Goal: Transaction & Acquisition: Purchase product/service

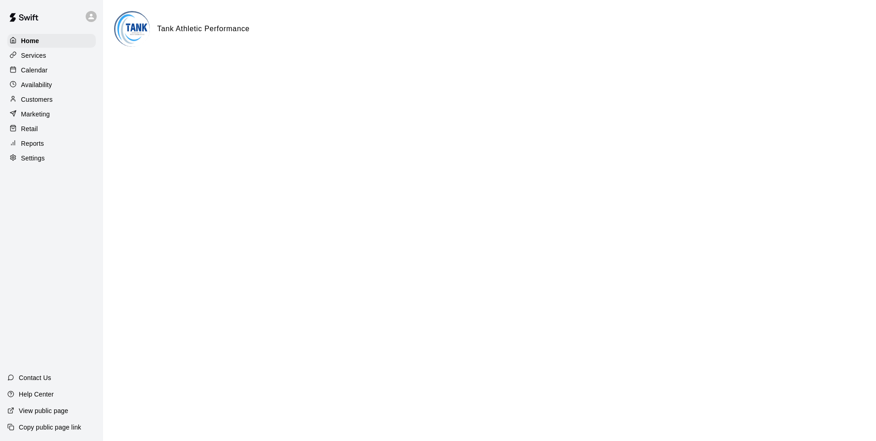
click at [372, 73] on html "Home Services Calendar Availability Customers Marketing Retail Reports Settings…" at bounding box center [438, 36] width 876 height 73
click at [33, 89] on p "Availability" at bounding box center [36, 84] width 31 height 9
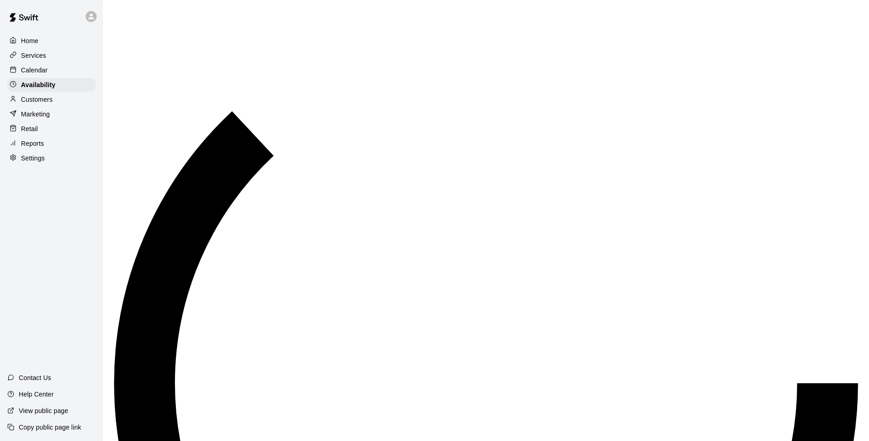
click at [40, 71] on p "Calendar" at bounding box center [34, 70] width 27 height 9
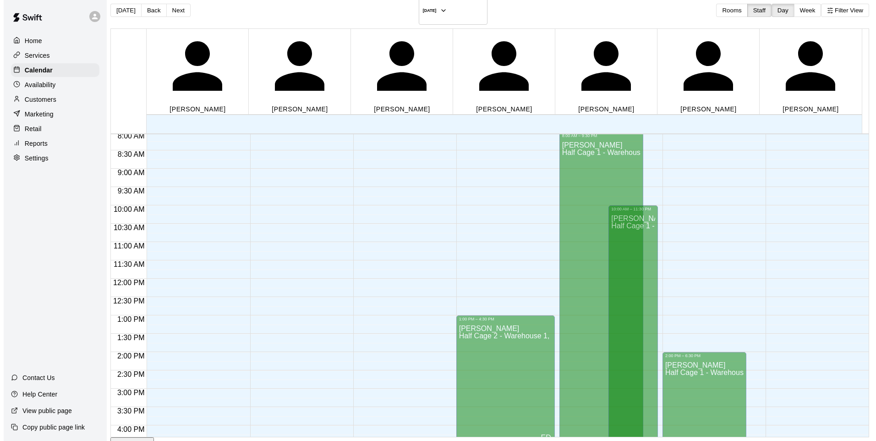
scroll to position [407, 0]
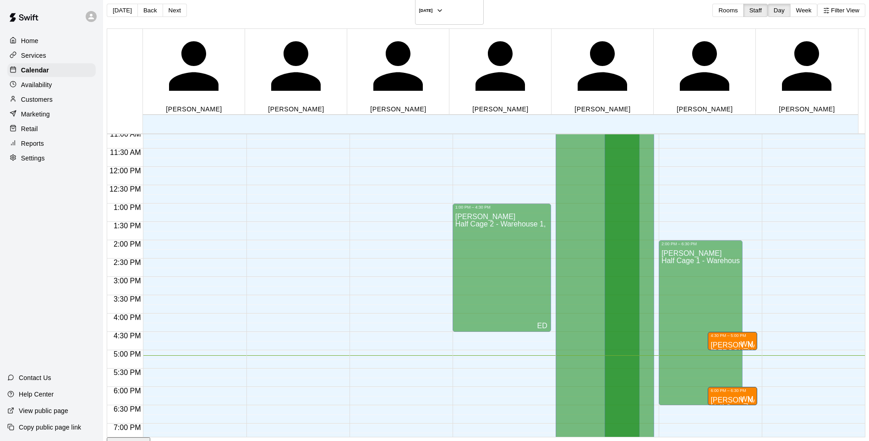
click at [711, 345] on p "[PERSON_NAME]" at bounding box center [733, 345] width 44 height 0
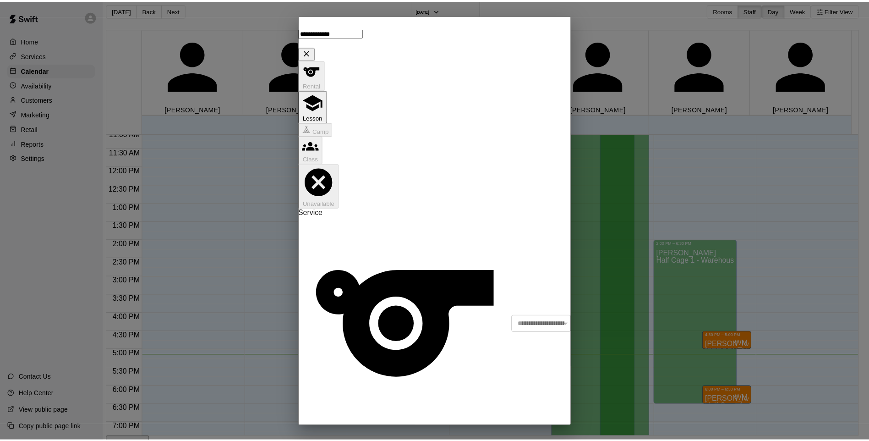
scroll to position [143, 0]
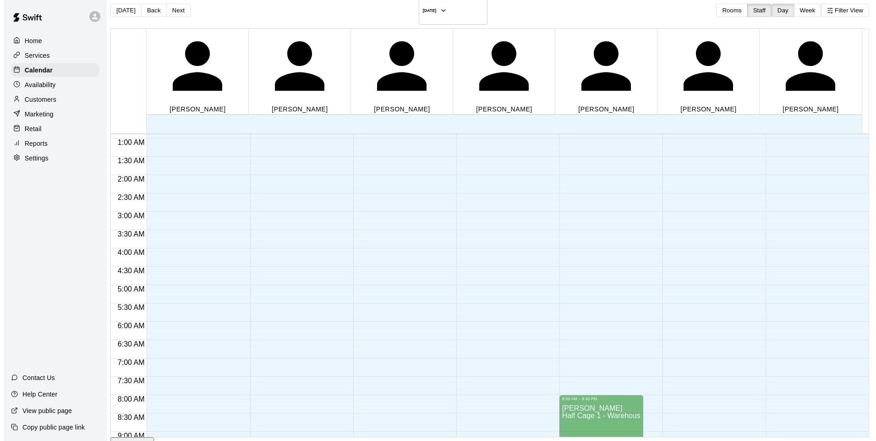
scroll to position [0, 0]
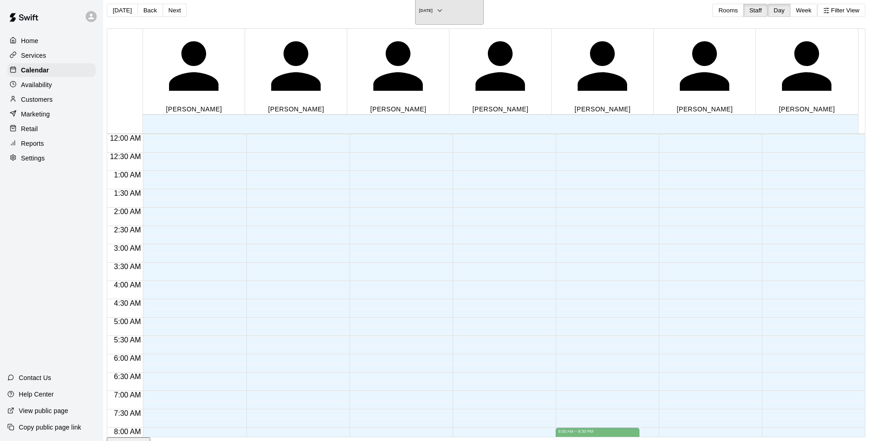
click at [433, 8] on h6 "[DATE]" at bounding box center [426, 10] width 14 height 5
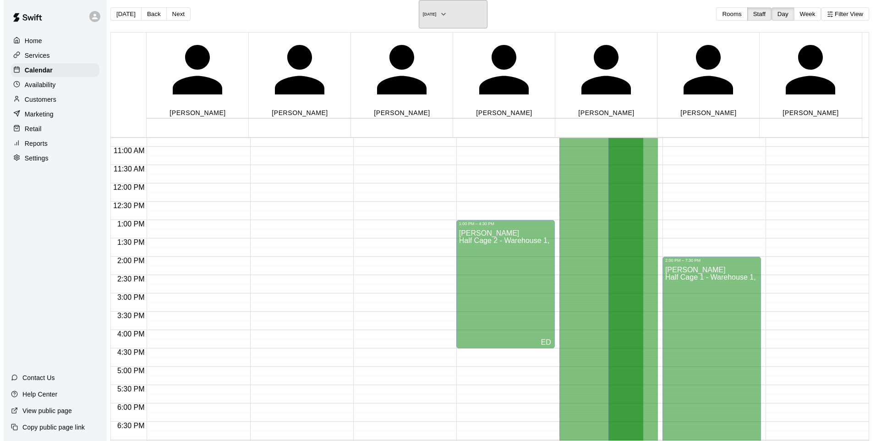
scroll to position [458, 0]
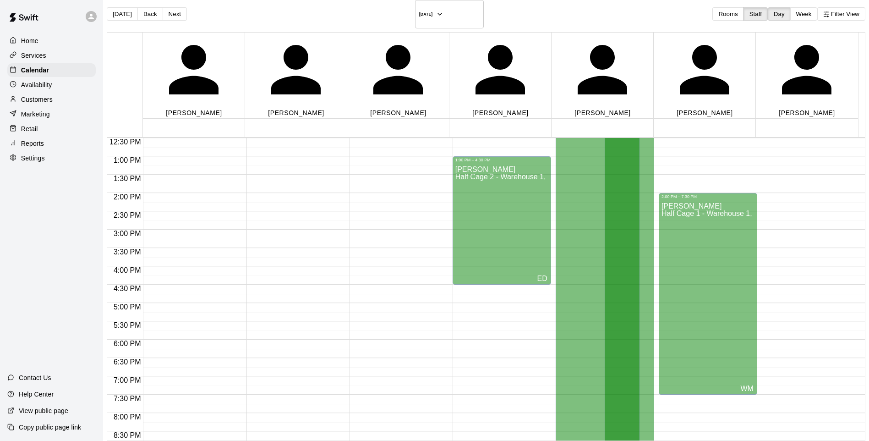
click at [669, 213] on div "[PERSON_NAME] Half Cage 1 - Warehouse 1, Half Cage 2 - Warehouse 1, Half Cage 3…" at bounding box center [708, 419] width 93 height 441
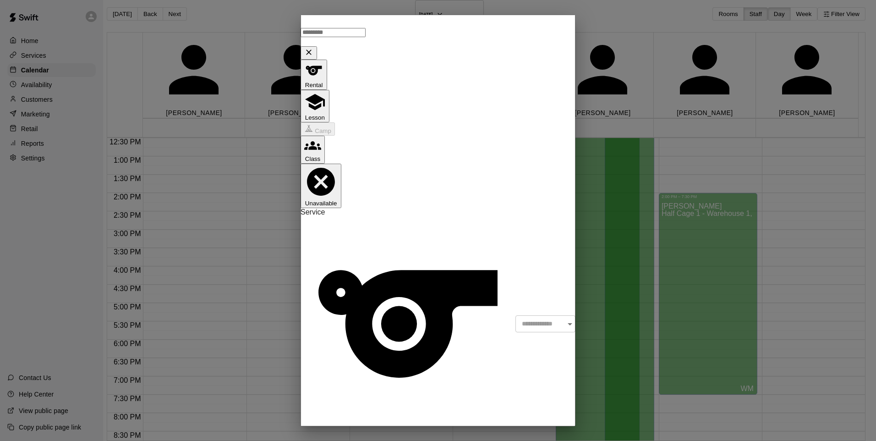
type input "********"
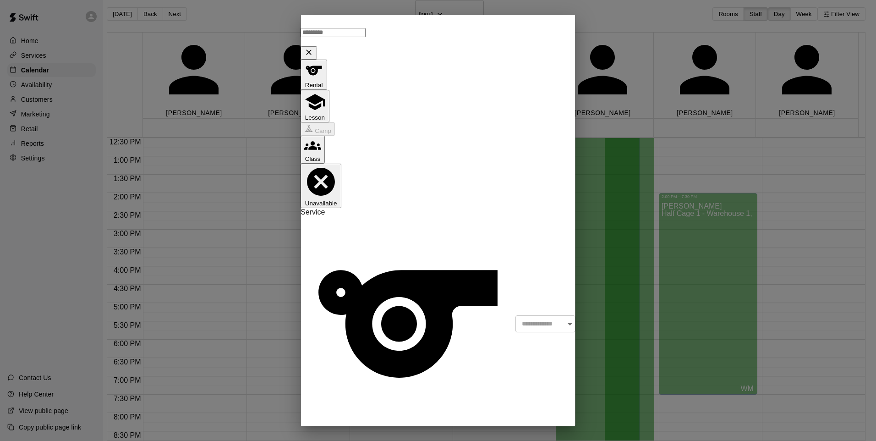
drag, startPoint x: 364, startPoint y: 255, endPoint x: 364, endPoint y: 260, distance: 5.0
type input "********"
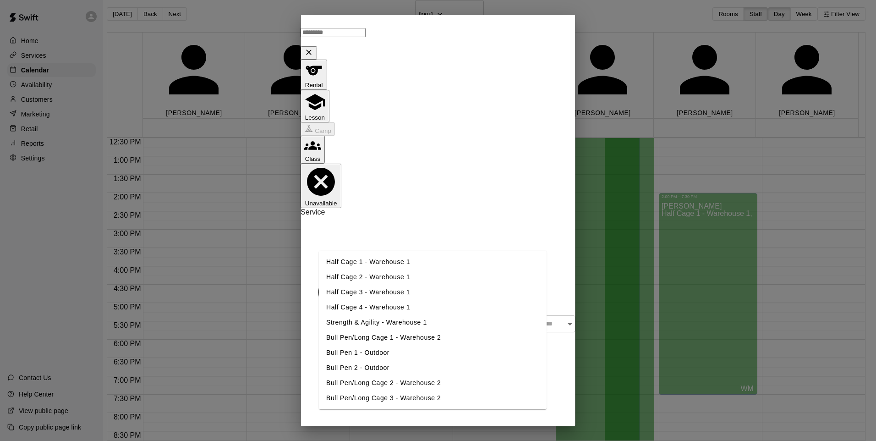
click at [413, 254] on li "Half Cage 1 - Warehouse 1" at bounding box center [433, 261] width 228 height 15
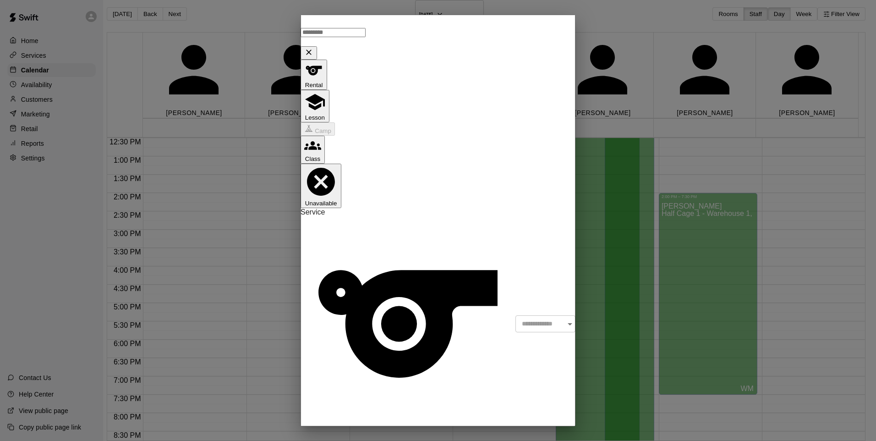
scroll to position [0, 0]
click at [515, 315] on div "​" at bounding box center [545, 323] width 60 height 17
click at [329, 90] on button "Lesson" at bounding box center [315, 106] width 29 height 33
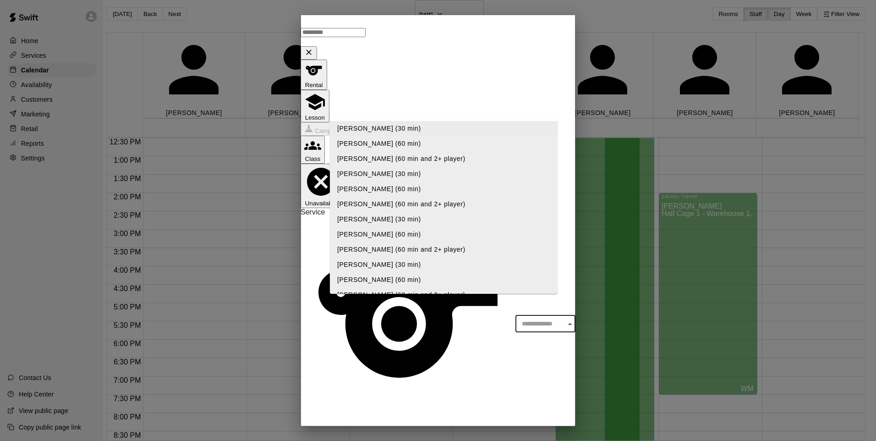
click at [515, 315] on input "text" at bounding box center [542, 323] width 54 height 17
click at [445, 133] on li "[PERSON_NAME] (30 min)" at bounding box center [444, 128] width 228 height 15
type input "**********"
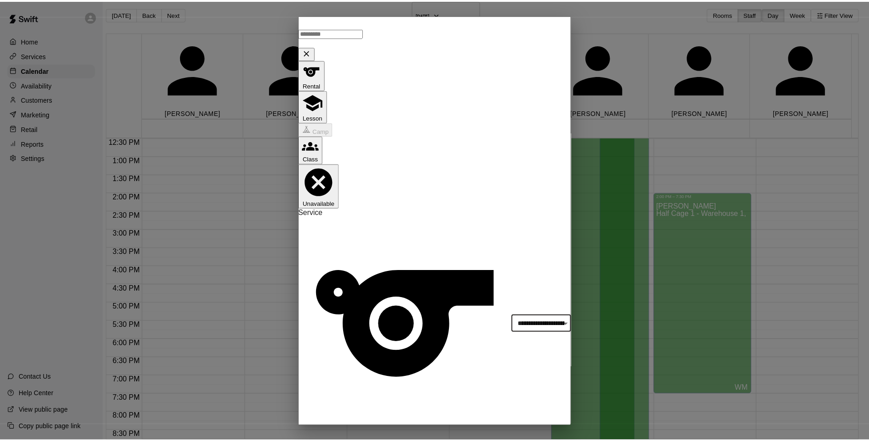
scroll to position [55, 0]
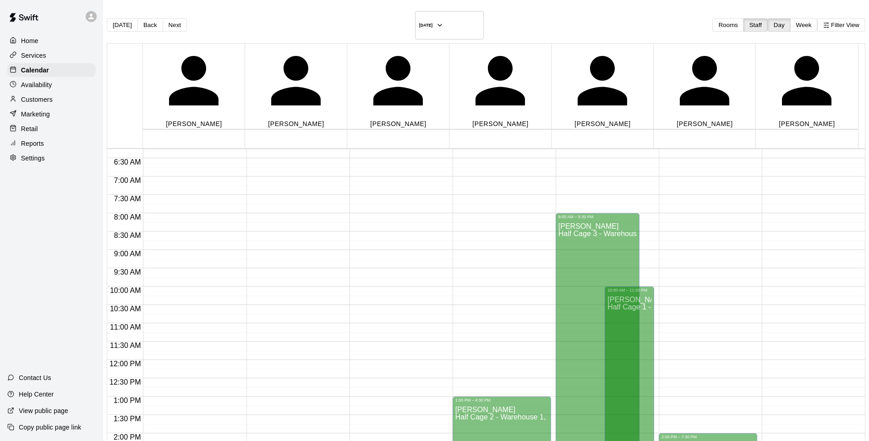
scroll to position [458, 0]
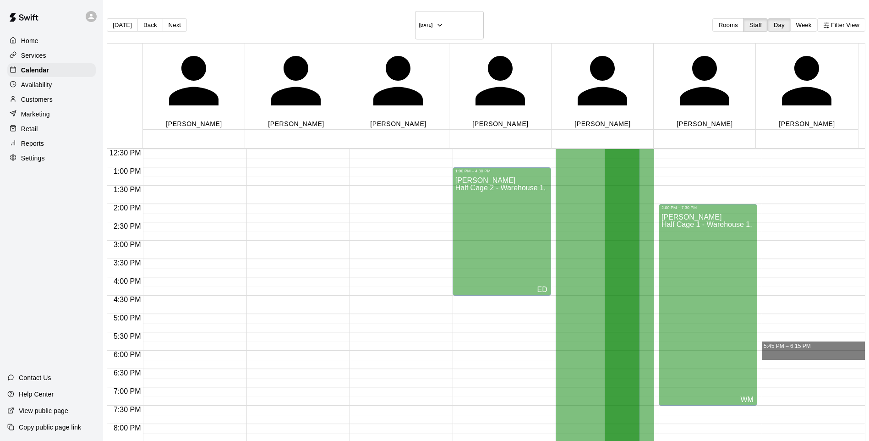
drag, startPoint x: 733, startPoint y: 279, endPoint x: 621, endPoint y: 269, distance: 112.2
click at [621, 269] on div "12:00 AM 12:30 AM 1:00 AM 1:30 AM 2:00 AM 2:30 AM 3:00 AM 3:30 AM 4:00 AM 4:30 …" at bounding box center [486, 299] width 758 height 303
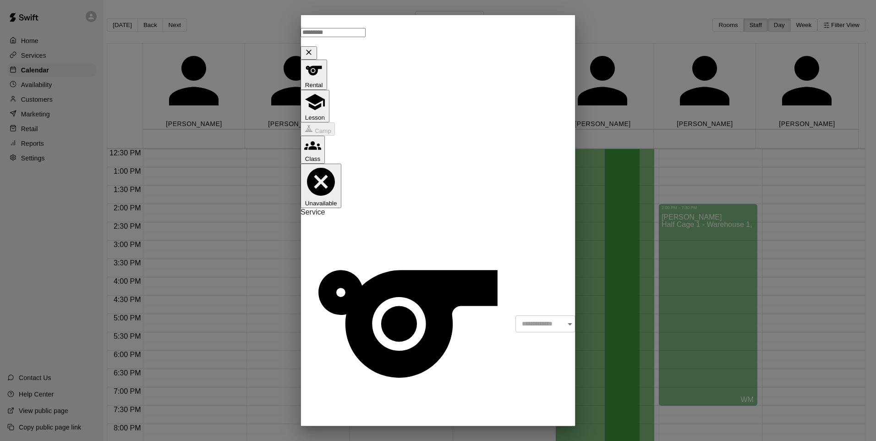
click at [846, 227] on div "**********" at bounding box center [438, 220] width 876 height 441
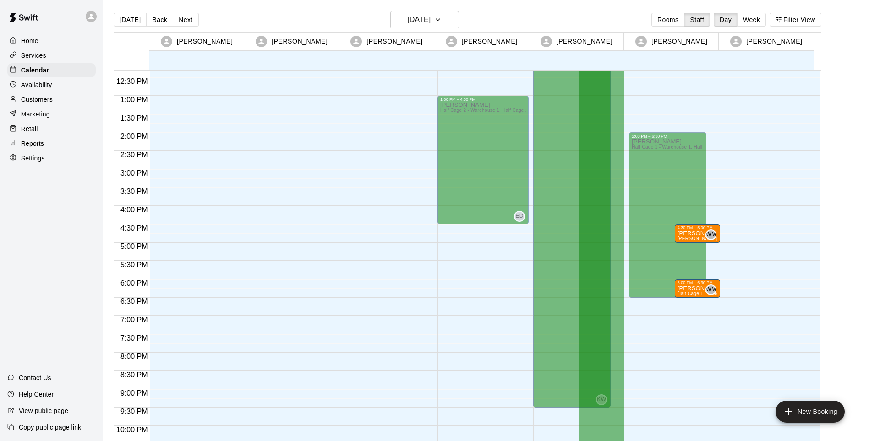
scroll to position [407, 0]
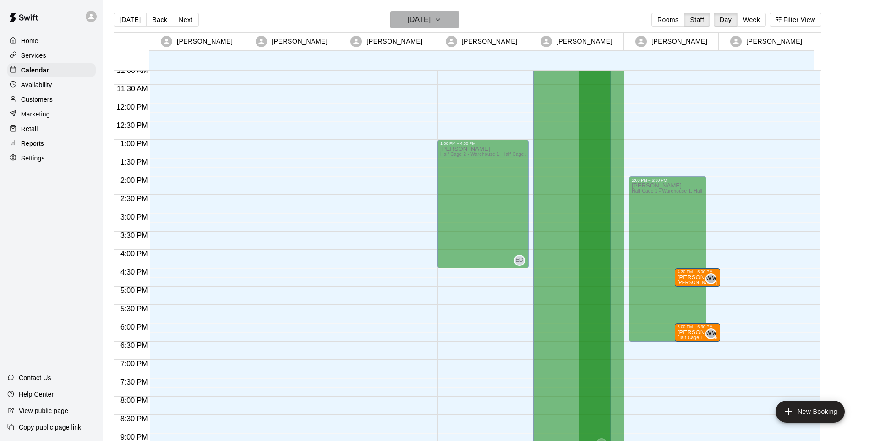
click at [431, 20] on h6 "[DATE]" at bounding box center [418, 19] width 23 height 13
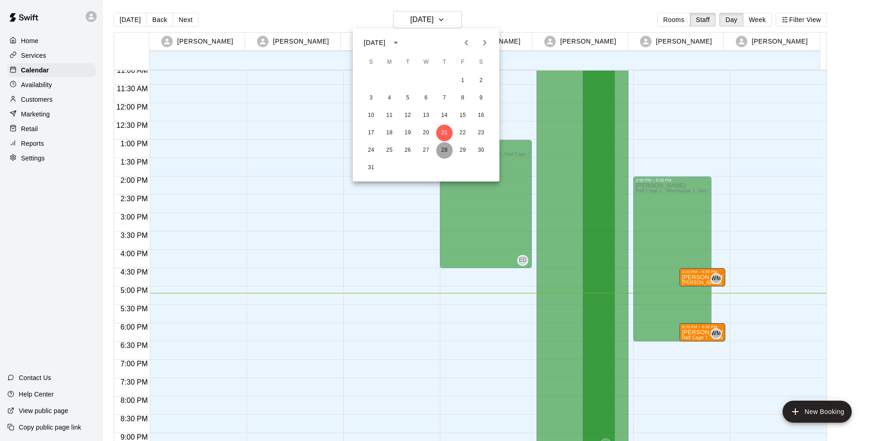
click at [441, 146] on button "28" at bounding box center [444, 150] width 16 height 16
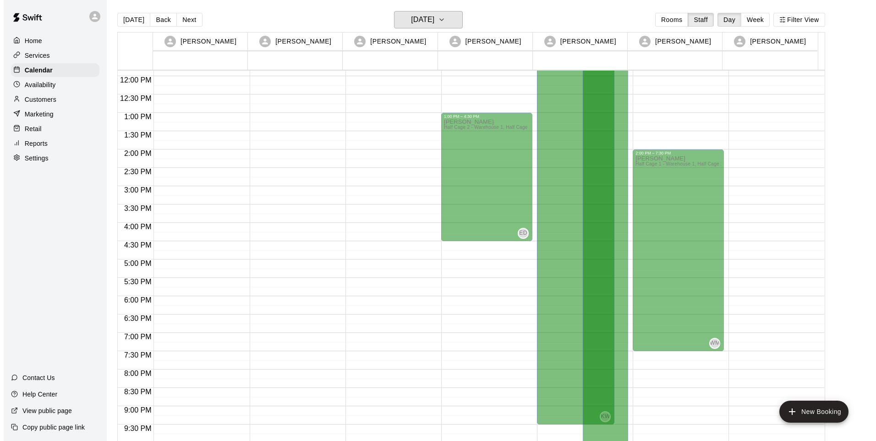
scroll to position [499, 0]
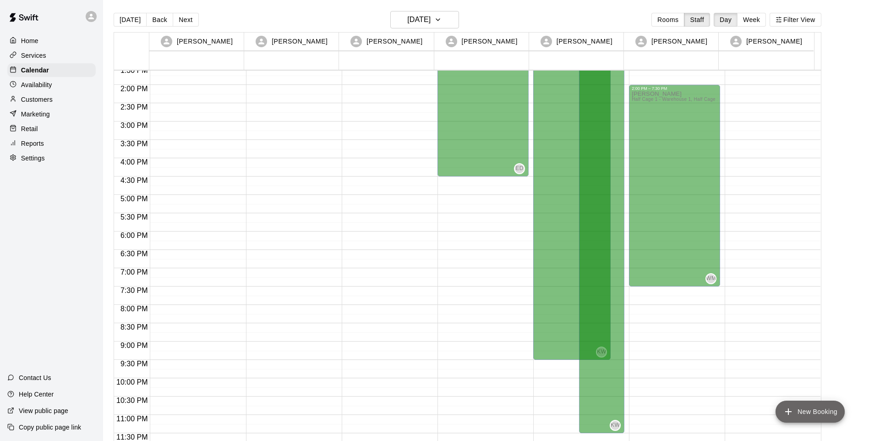
drag, startPoint x: 799, startPoint y: 407, endPoint x: 793, endPoint y: 407, distance: 5.5
click at [793, 407] on button "New Booking" at bounding box center [810, 411] width 69 height 22
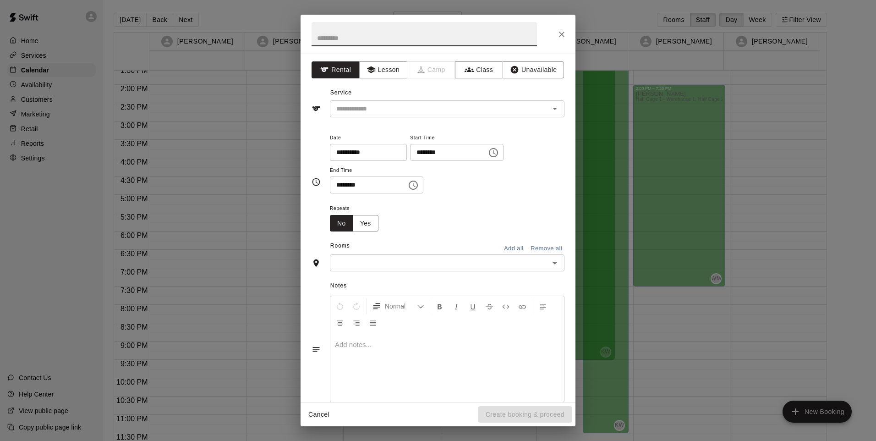
drag, startPoint x: 369, startPoint y: 67, endPoint x: 368, endPoint y: 87, distance: 19.8
click at [369, 69] on icon "button" at bounding box center [371, 69] width 8 height 7
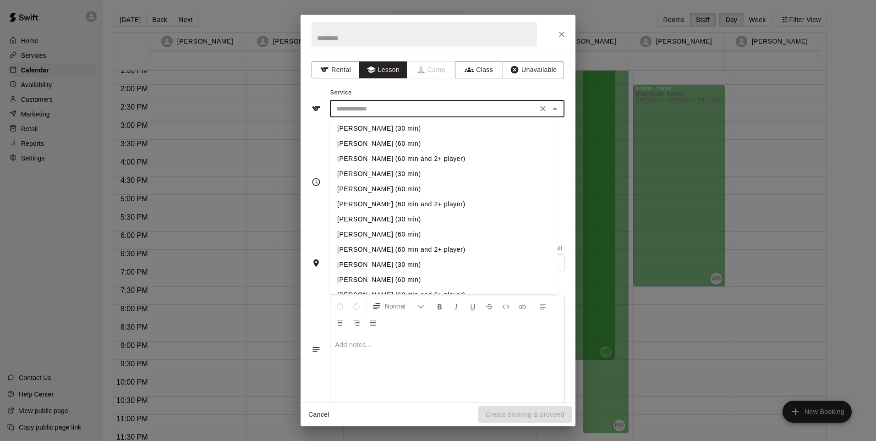
click at [381, 109] on input "text" at bounding box center [434, 108] width 202 height 11
click at [389, 131] on li "[PERSON_NAME] (30 min)" at bounding box center [444, 128] width 228 height 15
type input "**********"
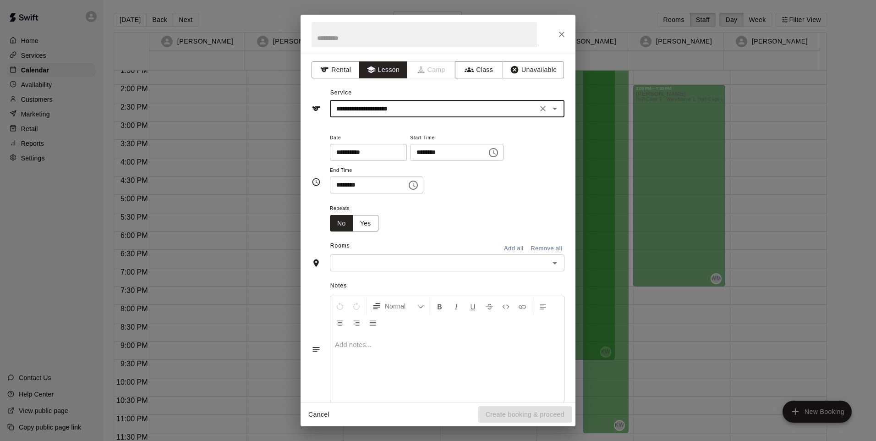
click at [436, 153] on input "********" at bounding box center [445, 152] width 71 height 17
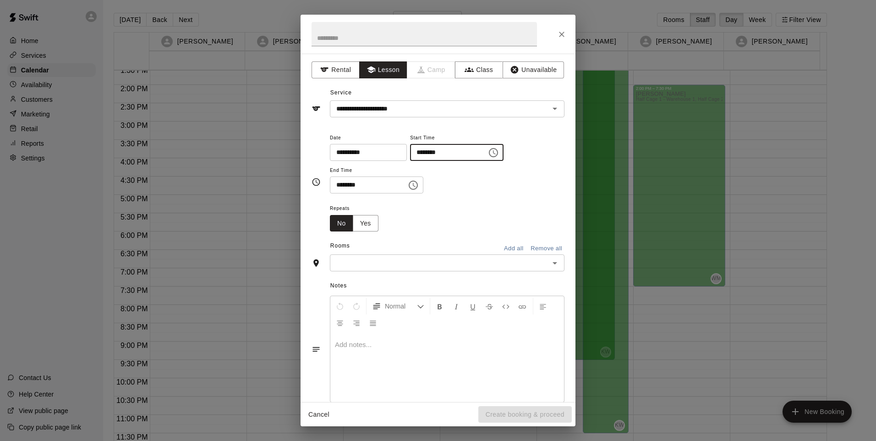
click at [425, 153] on input "********" at bounding box center [445, 152] width 71 height 17
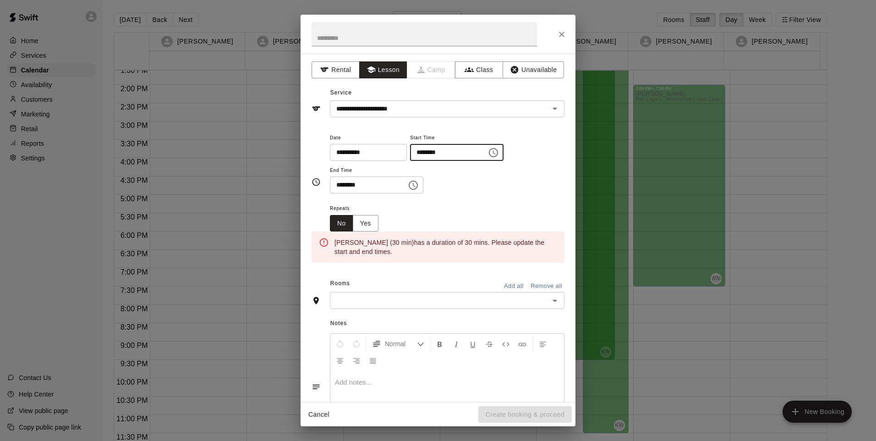
type input "********"
click at [354, 185] on input "********" at bounding box center [365, 184] width 71 height 17
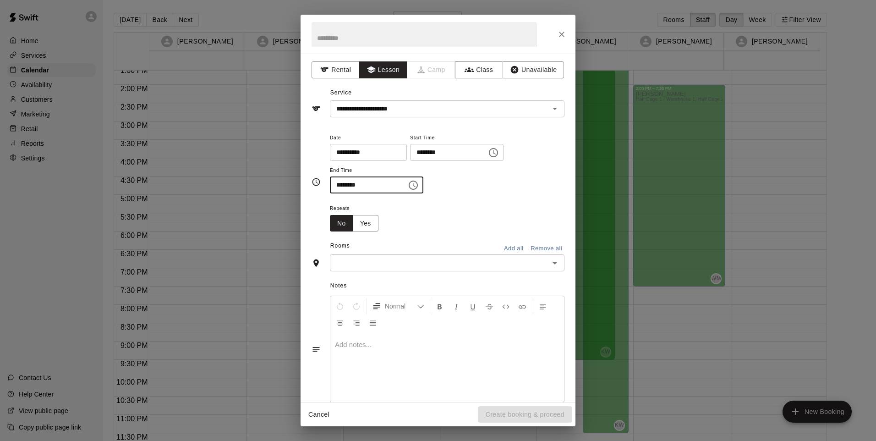
type input "********"
click at [366, 260] on input "text" at bounding box center [440, 262] width 214 height 11
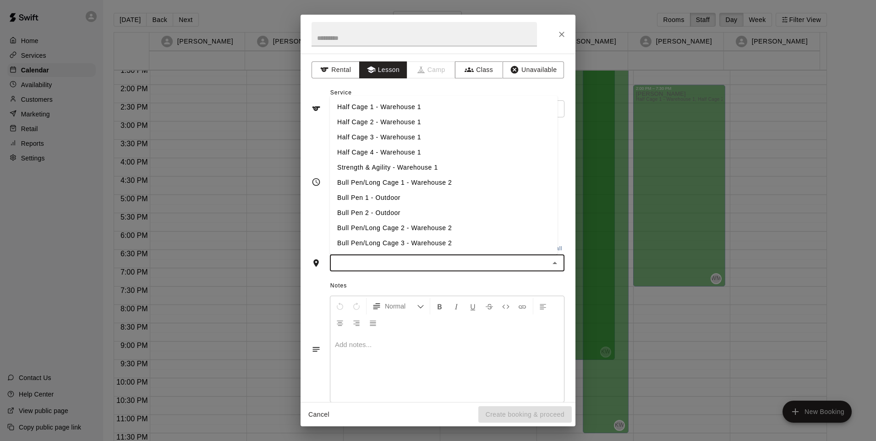
click at [420, 107] on li "Half Cage 1 - Warehouse 1" at bounding box center [444, 106] width 228 height 15
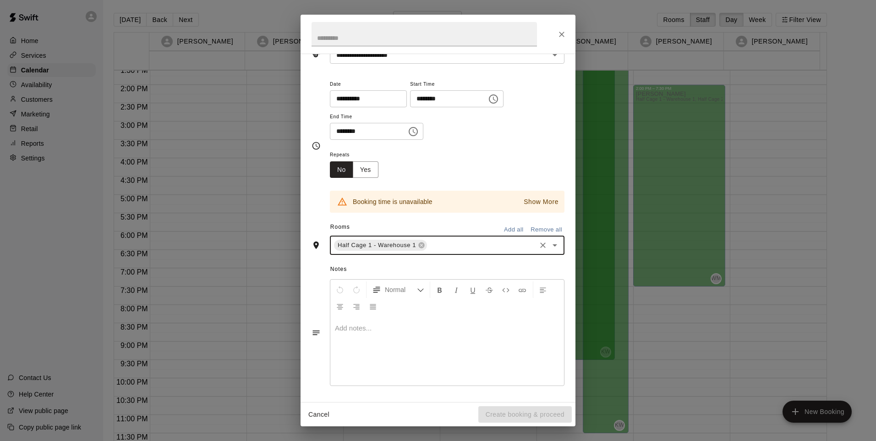
scroll to position [55, 0]
click at [422, 243] on icon at bounding box center [421, 244] width 6 height 6
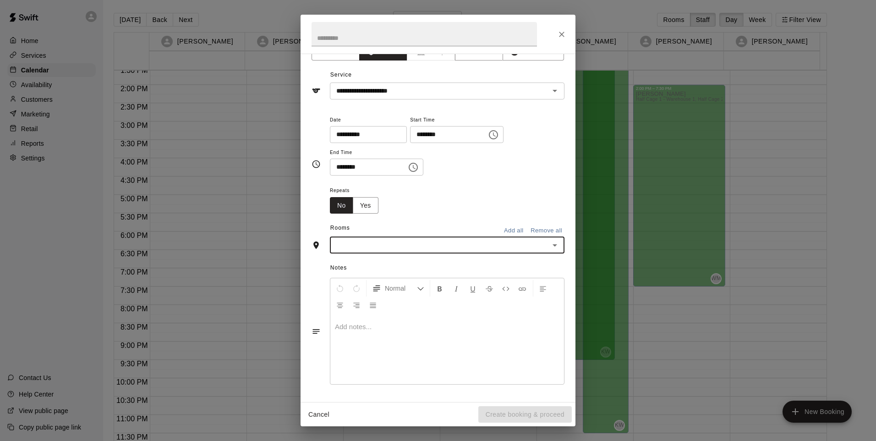
click at [430, 241] on input "text" at bounding box center [440, 244] width 214 height 11
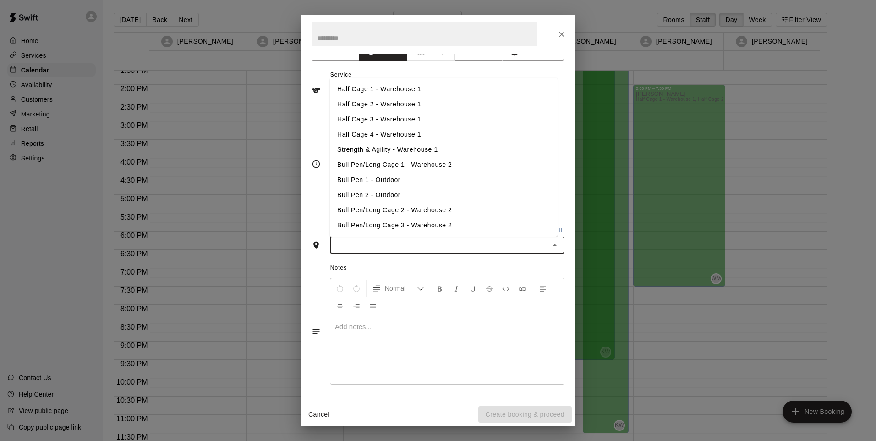
click at [386, 106] on li "Half Cage 2 - Warehouse 1" at bounding box center [444, 104] width 228 height 15
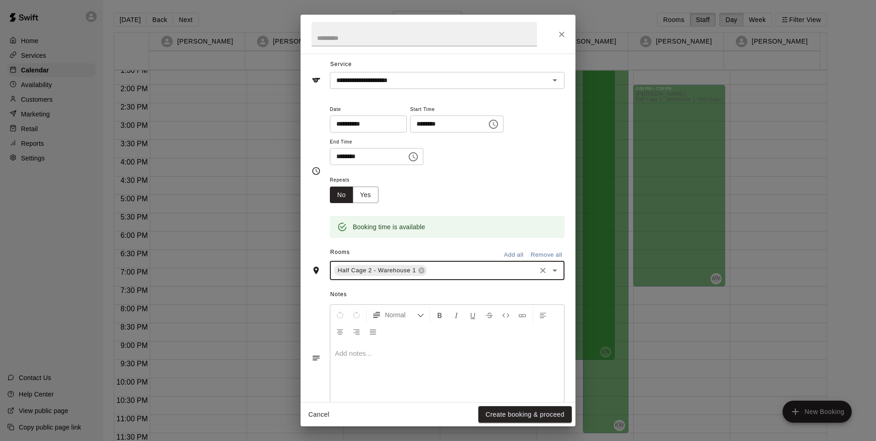
scroll to position [55, 0]
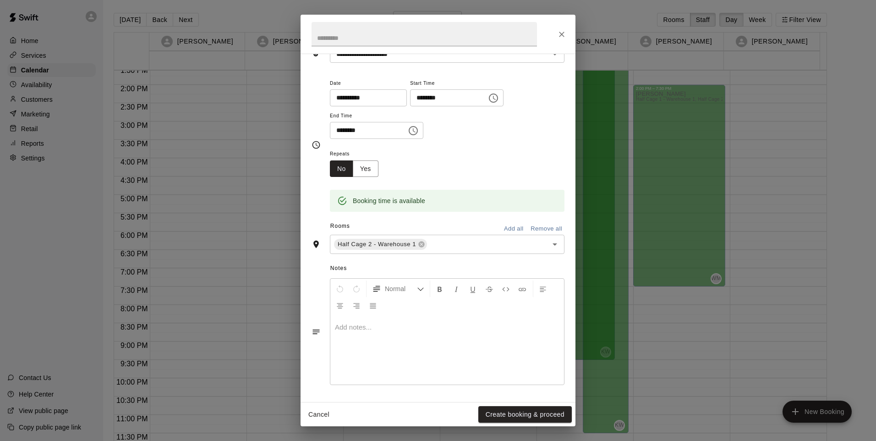
click at [356, 317] on div at bounding box center [447, 350] width 234 height 69
drag, startPoint x: 510, startPoint y: 404, endPoint x: 510, endPoint y: 418, distance: 13.7
click at [510, 407] on div "Cancel Create booking & proceed" at bounding box center [438, 414] width 275 height 24
click at [510, 418] on button "Create booking & proceed" at bounding box center [524, 414] width 93 height 17
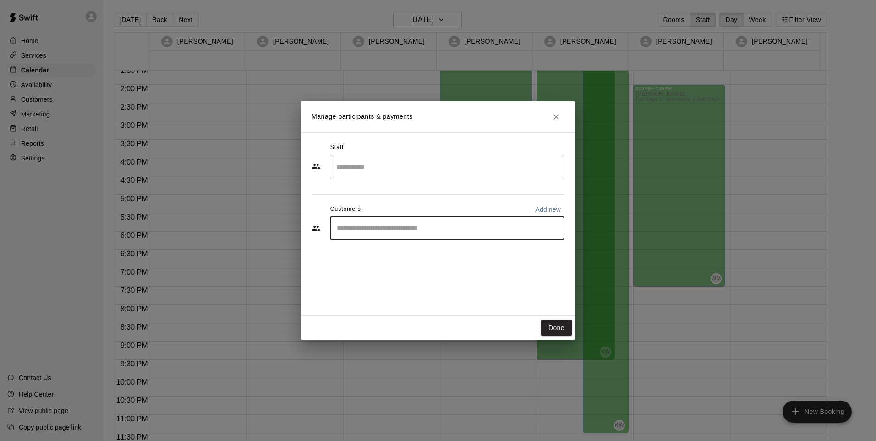
click at [357, 230] on input "Start typing to search customers..." at bounding box center [447, 228] width 226 height 9
click at [474, 166] on input "Search staff" at bounding box center [447, 167] width 226 height 16
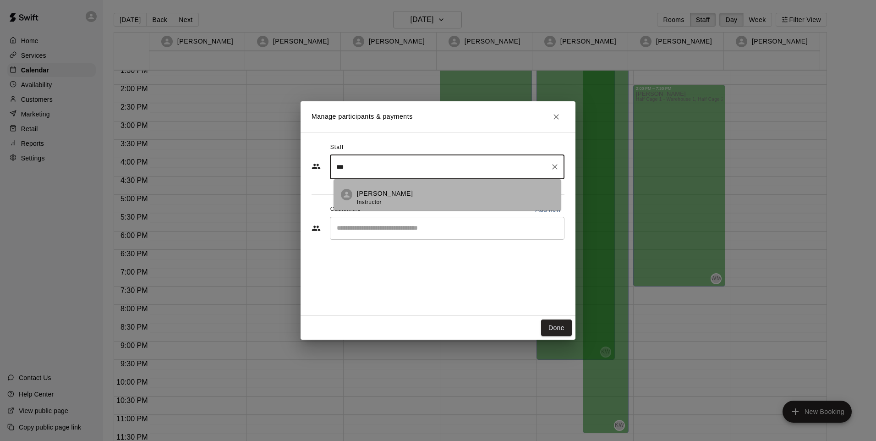
click at [420, 197] on div "Wilmy Marrero Instructor" at bounding box center [455, 198] width 197 height 18
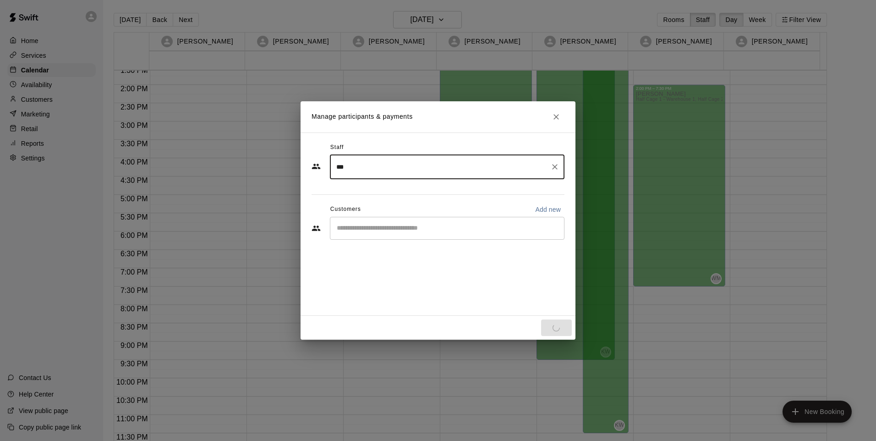
type input "***"
click at [424, 229] on input "Start typing to search customers..." at bounding box center [447, 228] width 226 height 9
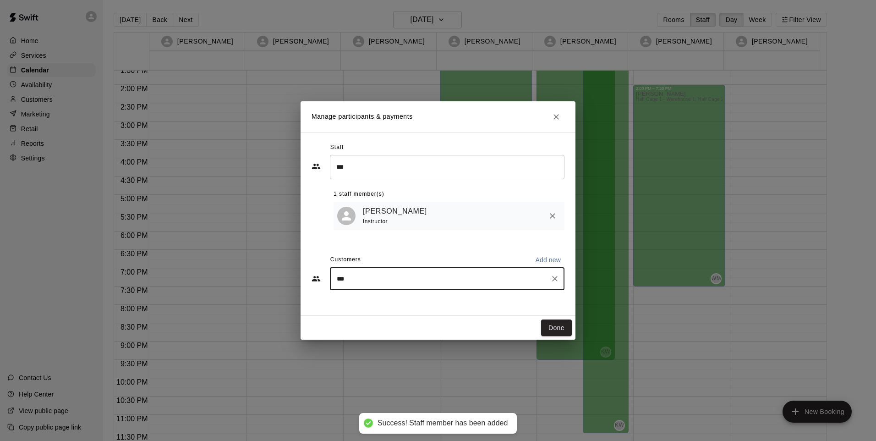
type input "****"
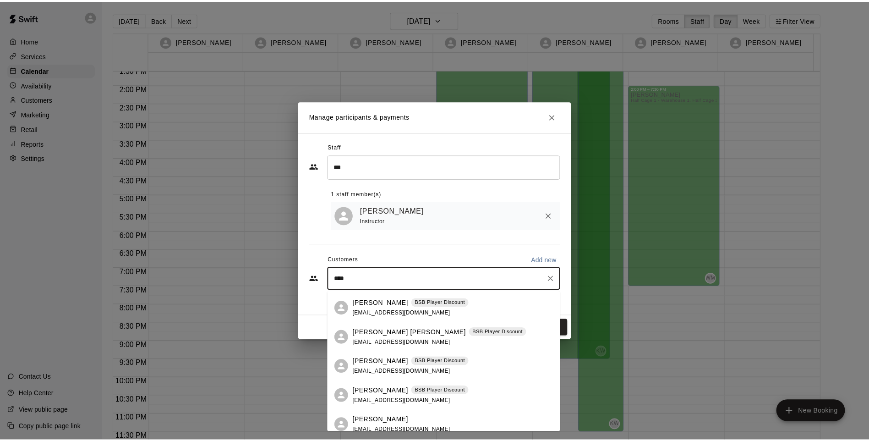
scroll to position [35, 0]
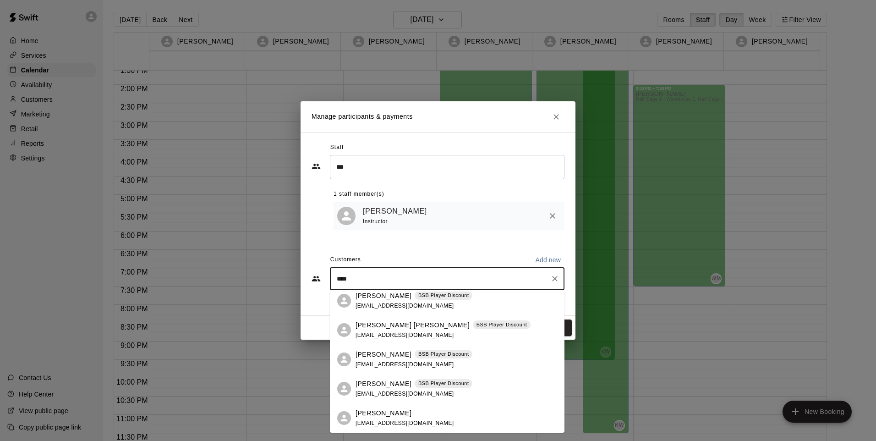
click at [409, 415] on div "[PERSON_NAME]" at bounding box center [405, 413] width 99 height 10
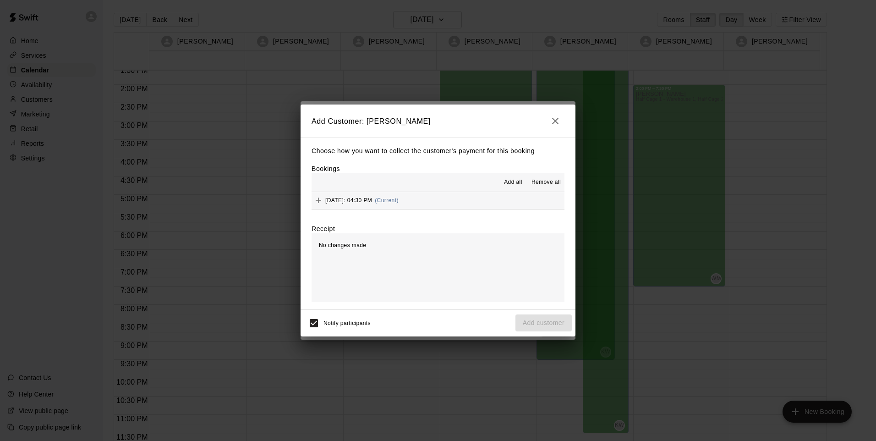
click at [312, 192] on button "Thursday, August 28: 04:30 PM (Current)" at bounding box center [438, 200] width 253 height 17
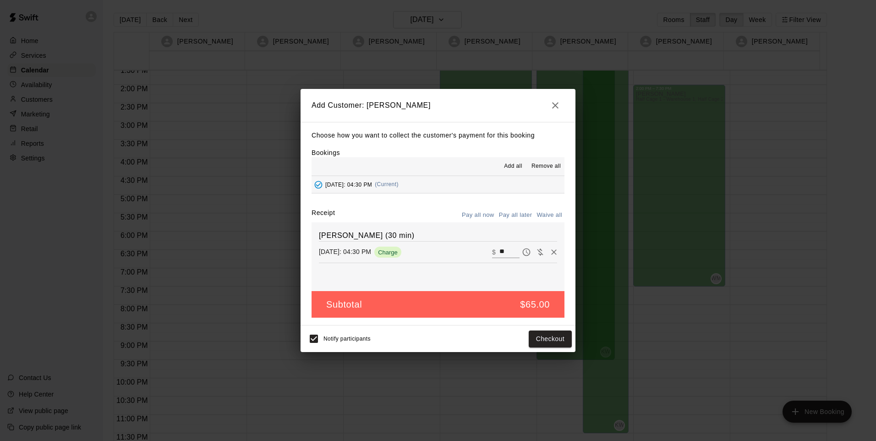
click at [501, 251] on input "**" at bounding box center [509, 252] width 20 height 12
type input "*"
type input "**"
click at [538, 339] on button "Checkout" at bounding box center [550, 338] width 43 height 17
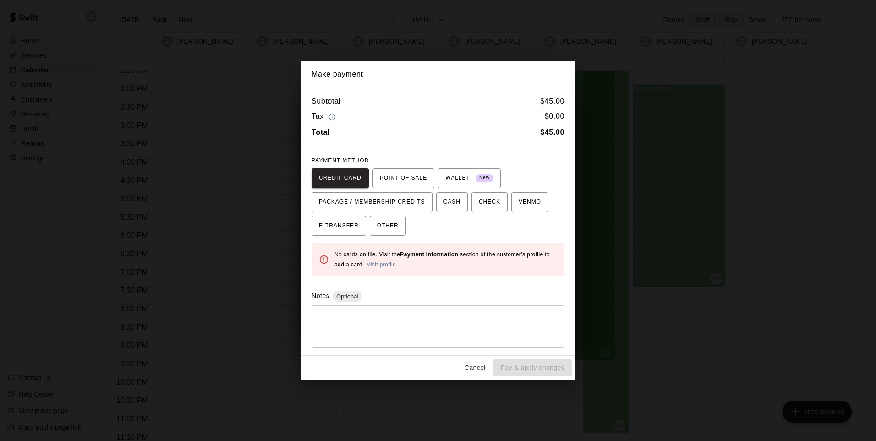
click at [372, 226] on button "OTHER" at bounding box center [388, 226] width 36 height 20
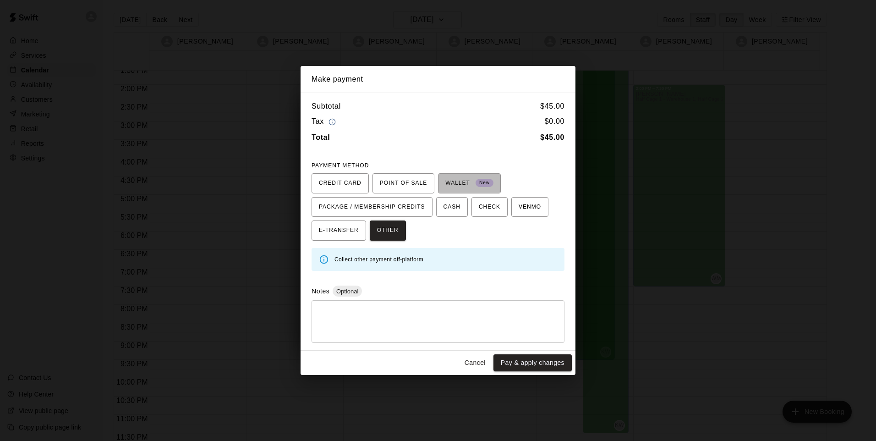
click at [446, 183] on span "WALLET New" at bounding box center [469, 183] width 48 height 15
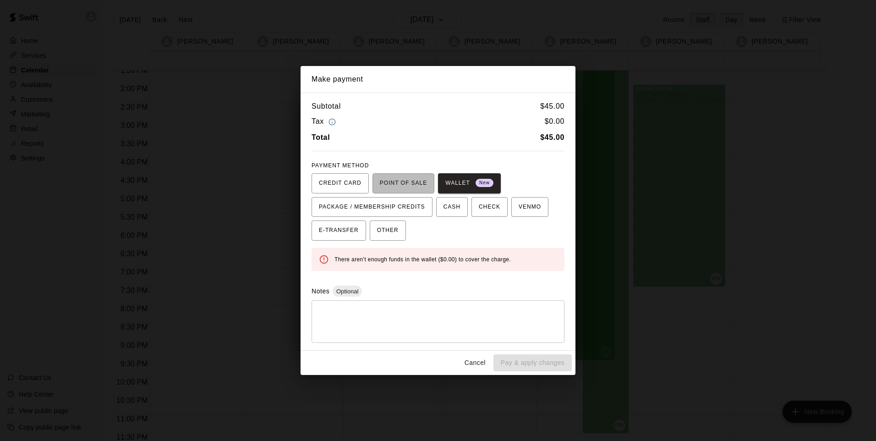
click at [400, 180] on span "POINT OF SALE" at bounding box center [403, 183] width 47 height 15
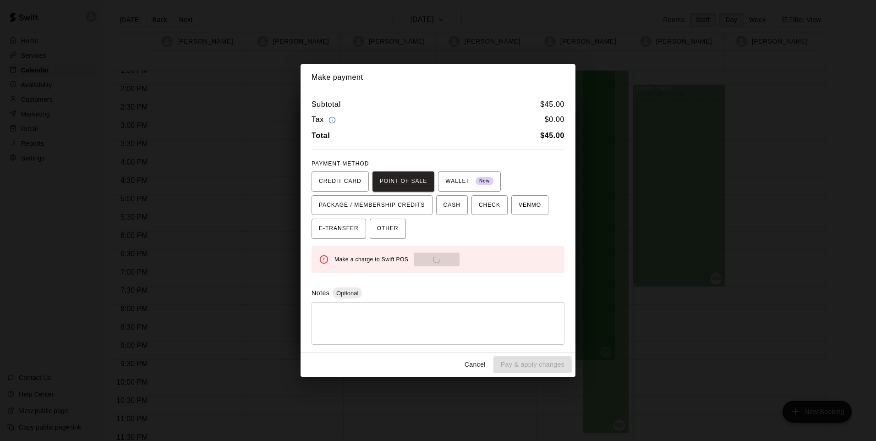
click at [340, 184] on span "CREDIT CARD" at bounding box center [340, 181] width 43 height 15
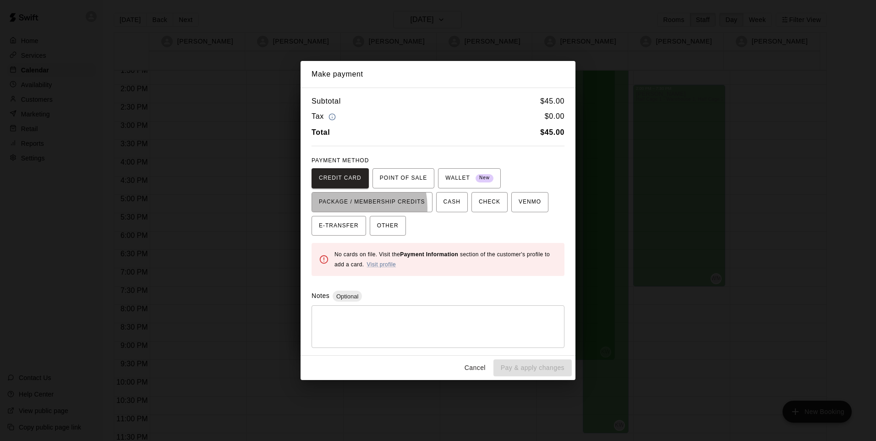
click at [343, 208] on span "PACKAGE / MEMBERSHIP CREDITS" at bounding box center [372, 202] width 106 height 15
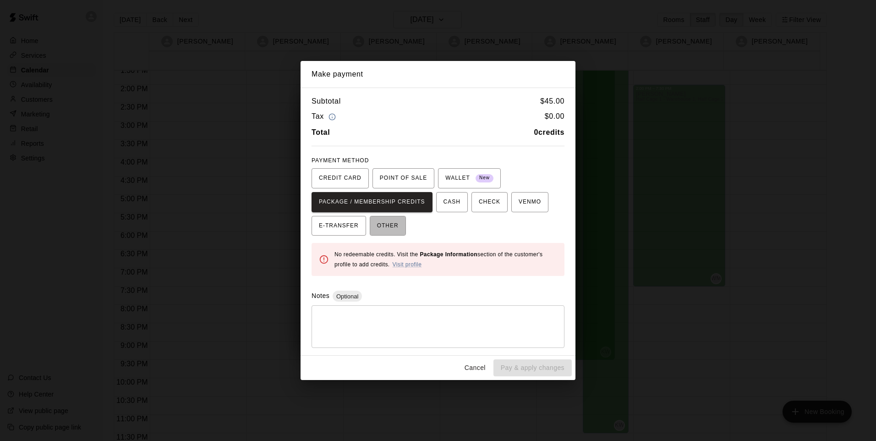
click at [388, 225] on span "OTHER" at bounding box center [388, 226] width 22 height 15
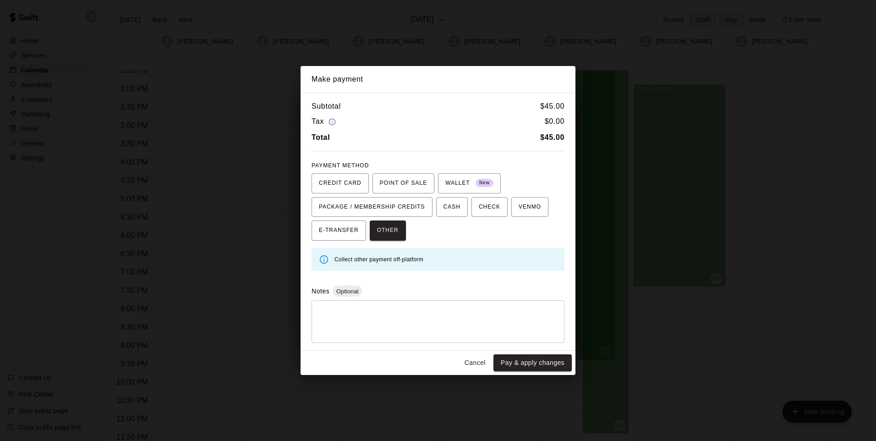
click at [357, 315] on textarea at bounding box center [438, 321] width 240 height 27
drag, startPoint x: 393, startPoint y: 166, endPoint x: 365, endPoint y: 145, distance: 34.6
drag, startPoint x: 365, startPoint y: 145, endPoint x: 338, endPoint y: 189, distance: 52.3
click at [338, 189] on span "CREDIT CARD" at bounding box center [340, 183] width 43 height 15
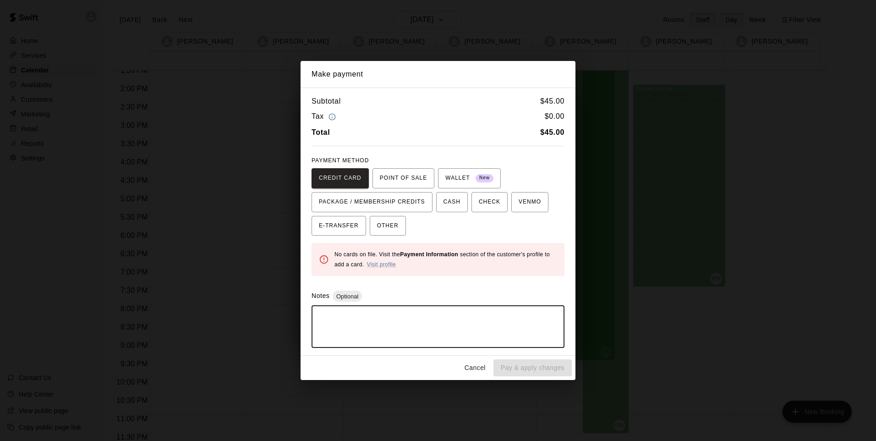
click at [352, 319] on textarea at bounding box center [438, 326] width 240 height 27
type textarea "*"
click at [372, 224] on button "OTHER" at bounding box center [388, 226] width 36 height 20
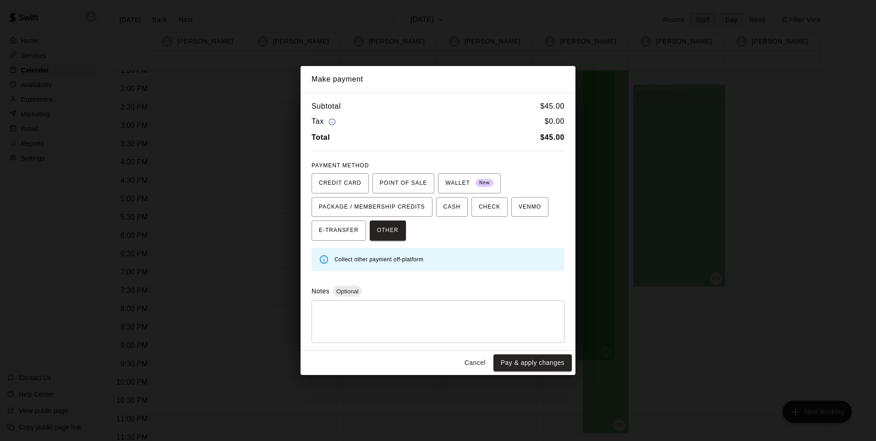
click at [509, 362] on button "Pay & apply changes" at bounding box center [532, 362] width 78 height 17
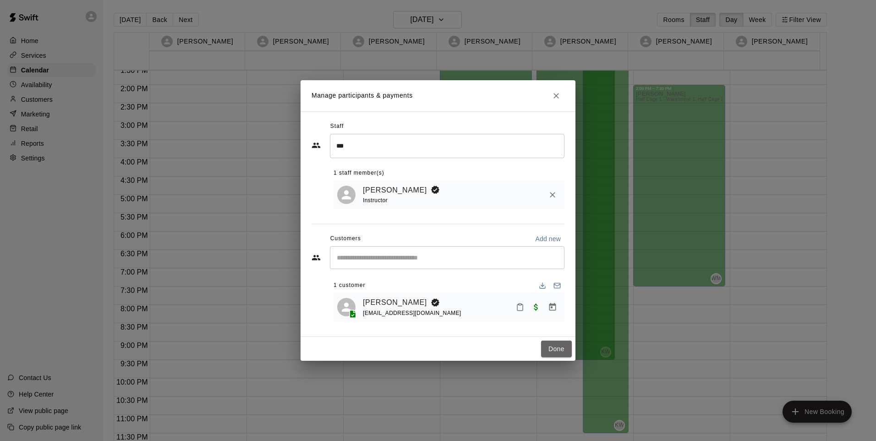
click at [550, 349] on button "Done" at bounding box center [556, 348] width 31 height 17
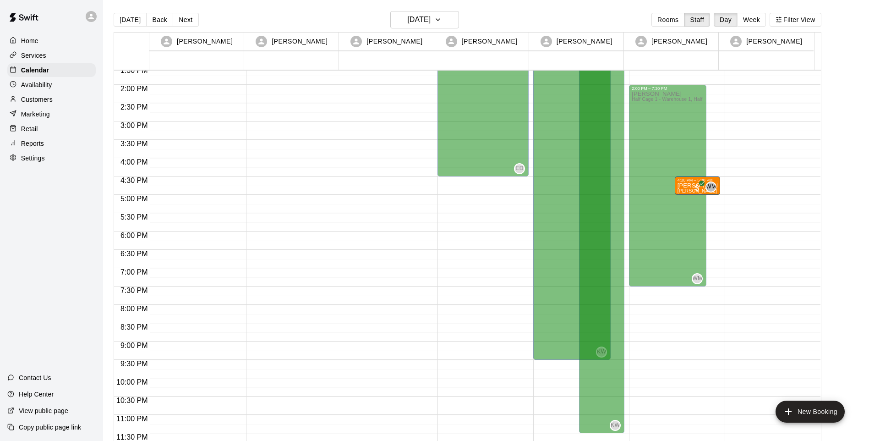
click at [33, 133] on p "Retail" at bounding box center [29, 128] width 17 height 9
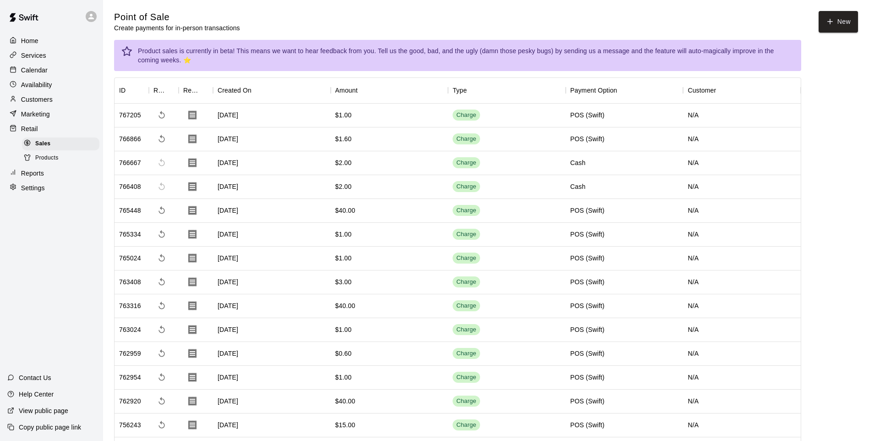
click at [35, 163] on div at bounding box center [29, 158] width 11 height 9
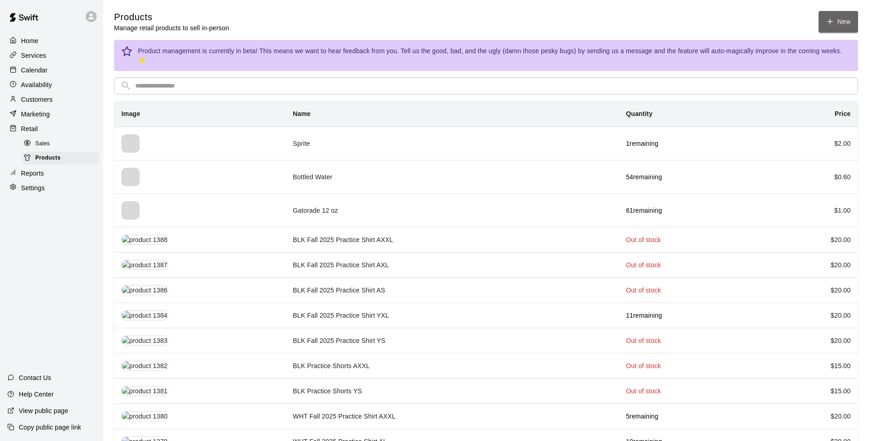
click at [844, 25] on link "New" at bounding box center [838, 22] width 39 height 22
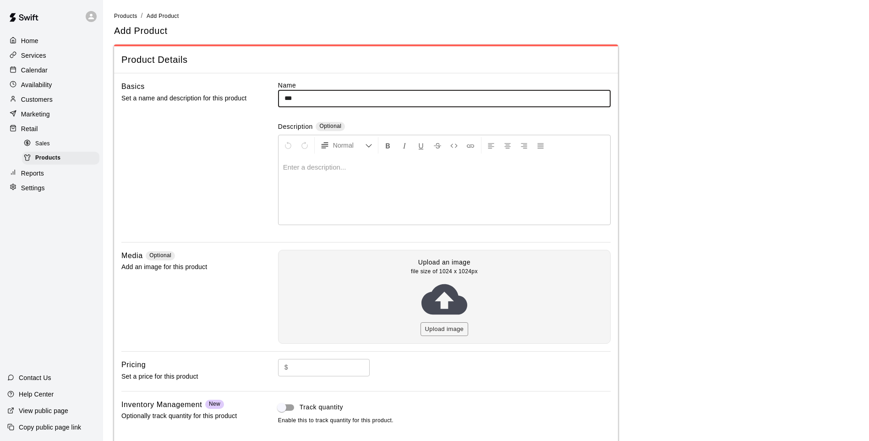
type input "**********"
click at [301, 167] on p at bounding box center [444, 167] width 323 height 9
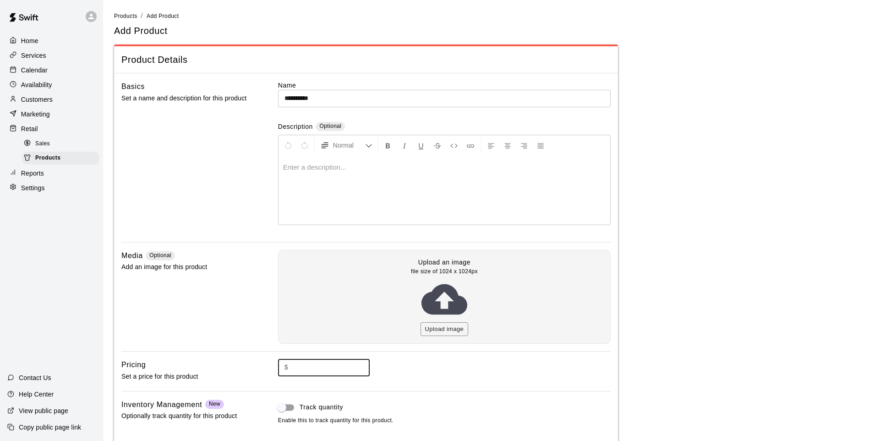
click at [340, 369] on input "text" at bounding box center [331, 367] width 78 height 17
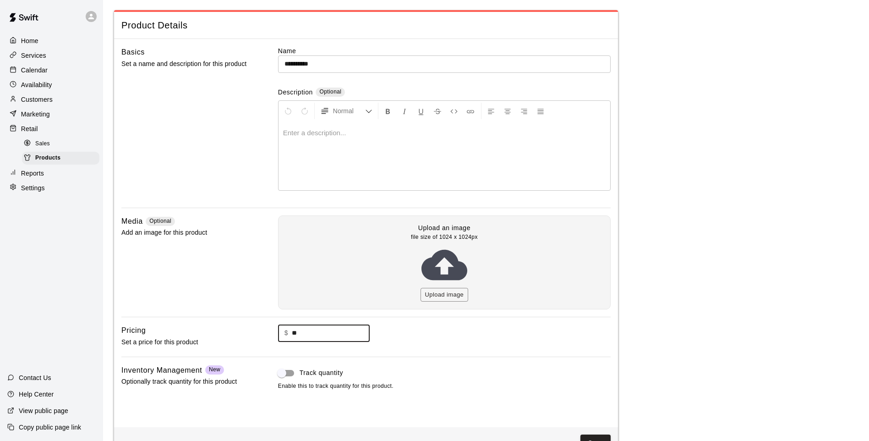
scroll to position [63, 0]
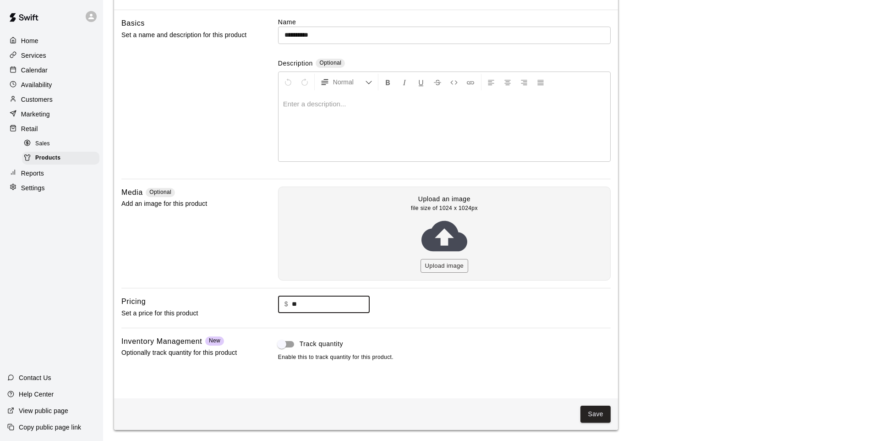
type input "**"
click at [596, 407] on button "Save" at bounding box center [596, 414] width 30 height 17
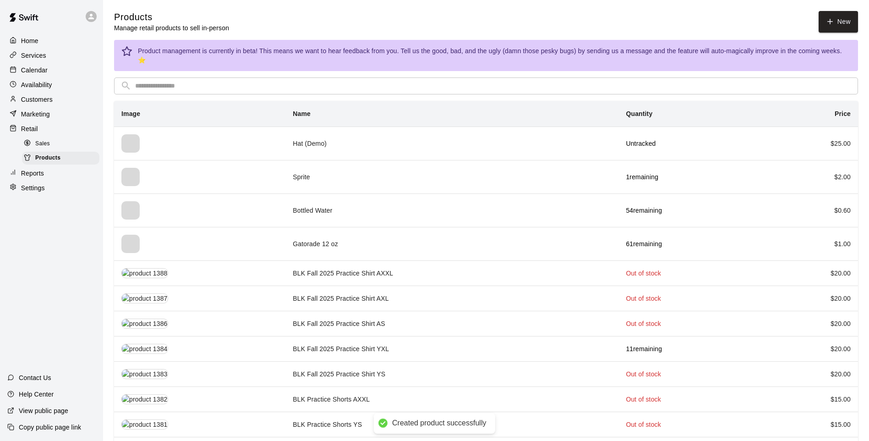
click at [393, 135] on td "Hat (Demo)" at bounding box center [451, 142] width 333 height 33
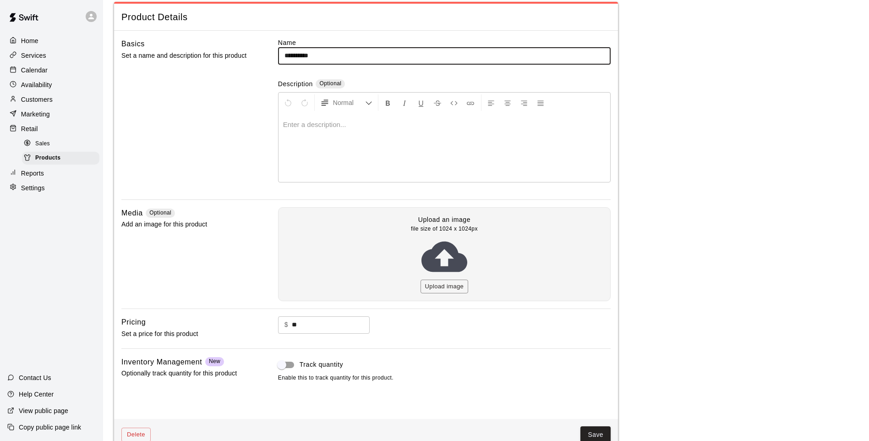
scroll to position [63, 0]
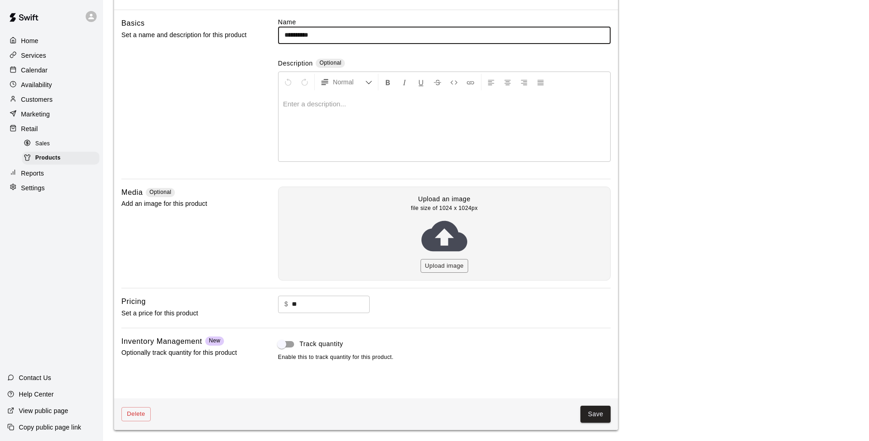
click at [584, 417] on button "Save" at bounding box center [596, 414] width 30 height 17
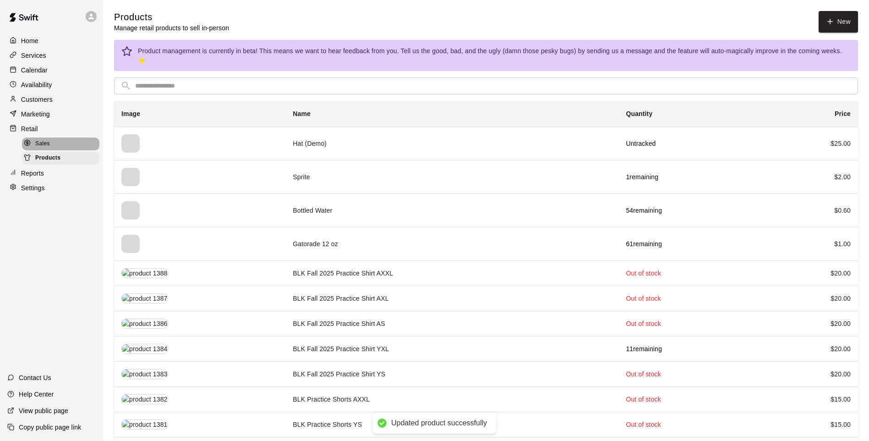
click at [35, 147] on span "Sales" at bounding box center [42, 143] width 15 height 9
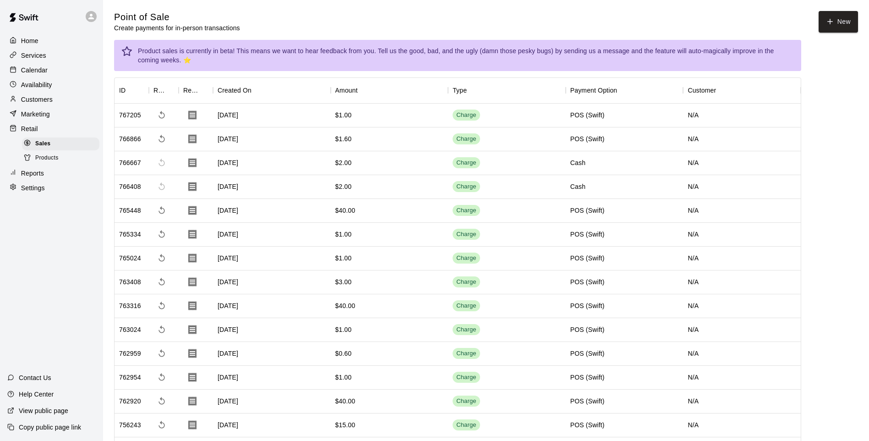
click at [822, 23] on button "New" at bounding box center [838, 22] width 39 height 22
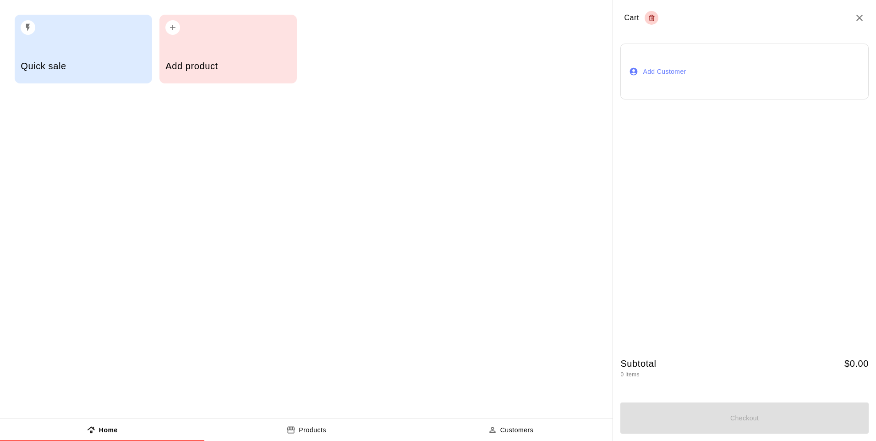
click at [137, 41] on div "Quick sale" at bounding box center [83, 49] width 137 height 69
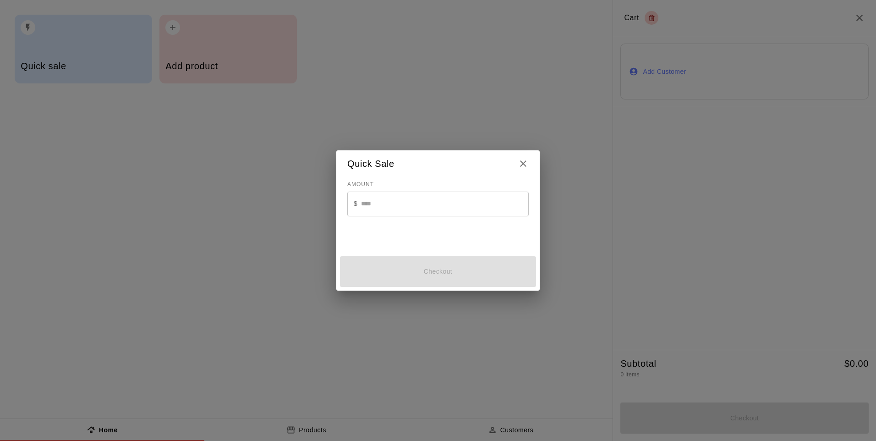
click at [514, 162] on div "Quick Sale" at bounding box center [437, 164] width 181 height 12
click at [532, 162] on h2 "Quick Sale" at bounding box center [437, 163] width 203 height 27
click at [514, 168] on div "Quick Sale" at bounding box center [437, 164] width 181 height 12
click at [523, 165] on icon "Close" at bounding box center [523, 163] width 11 height 11
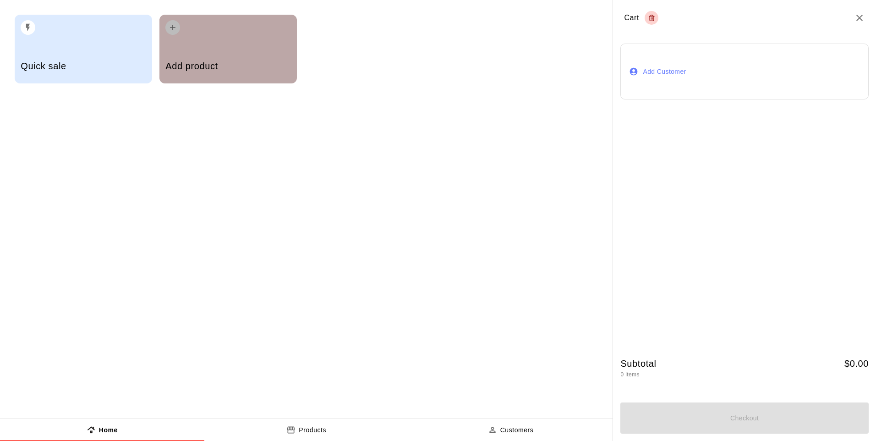
click at [275, 56] on div "Add product" at bounding box center [227, 67] width 125 height 33
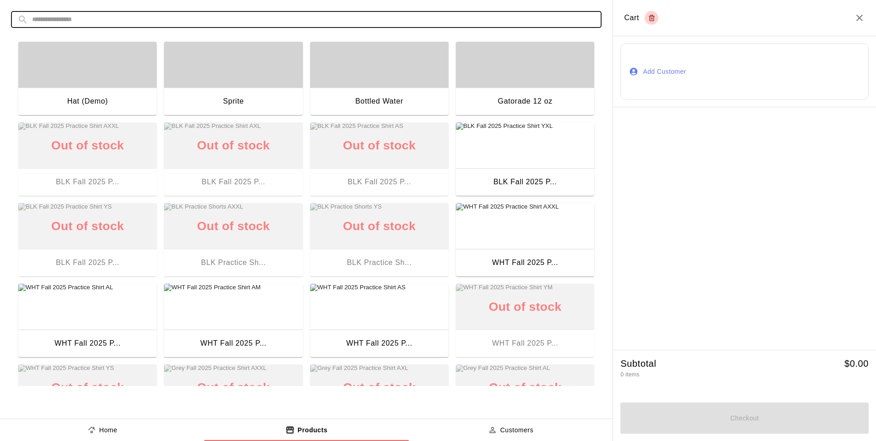
click at [333, 16] on input "text" at bounding box center [313, 19] width 563 height 17
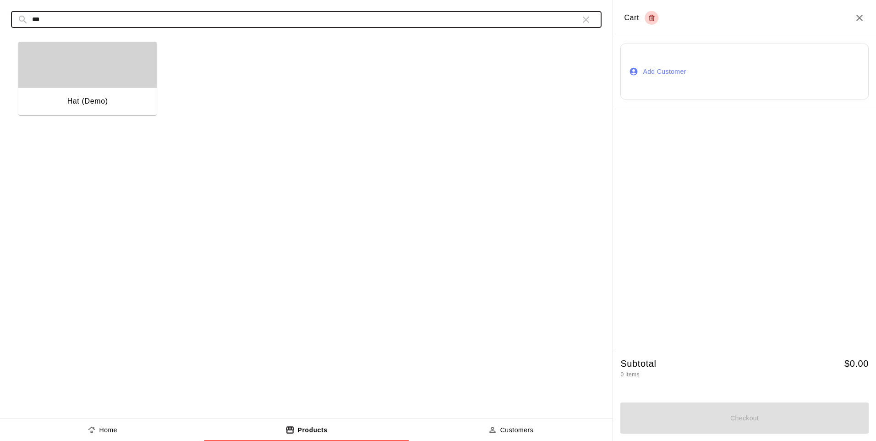
type input "***"
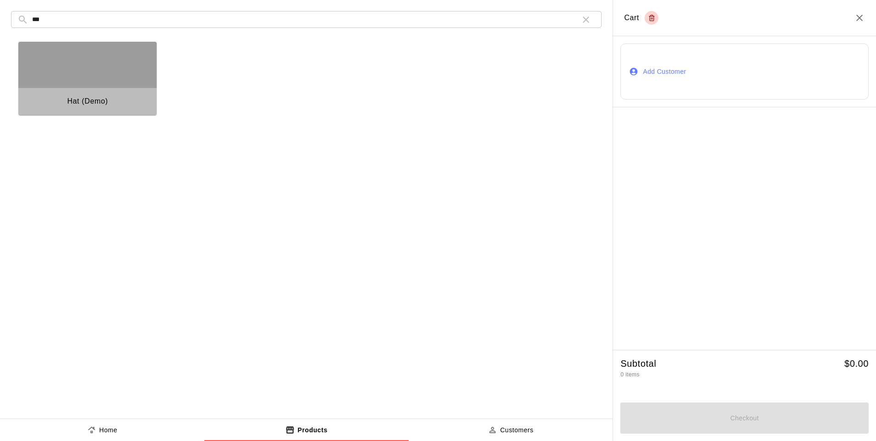
click at [102, 42] on div "button" at bounding box center [87, 65] width 138 height 46
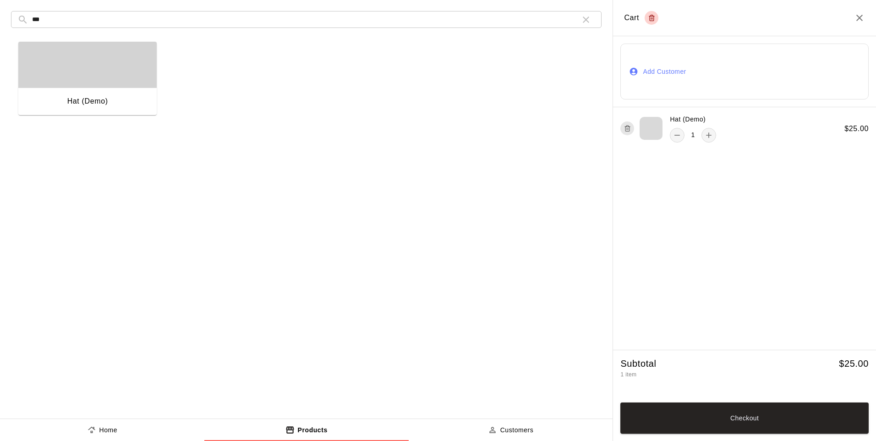
click at [679, 81] on button "Add Customer" at bounding box center [744, 71] width 248 height 55
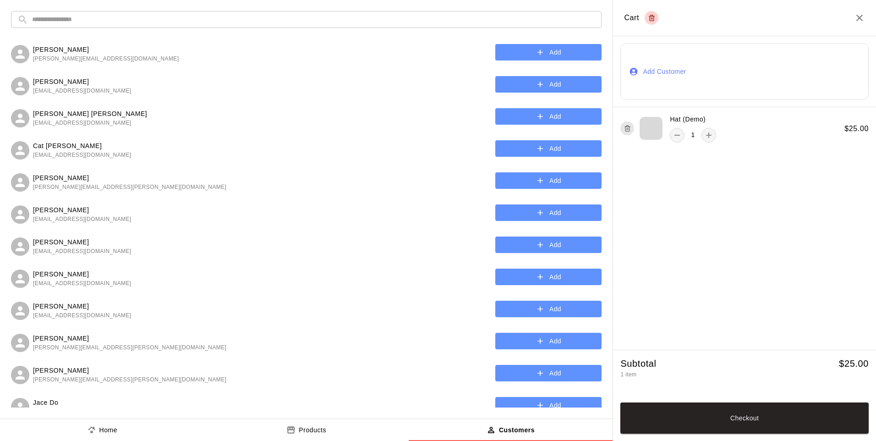
click at [857, 9] on h2 "Cart" at bounding box center [744, 18] width 263 height 36
click at [859, 13] on icon "Close" at bounding box center [859, 17] width 11 height 11
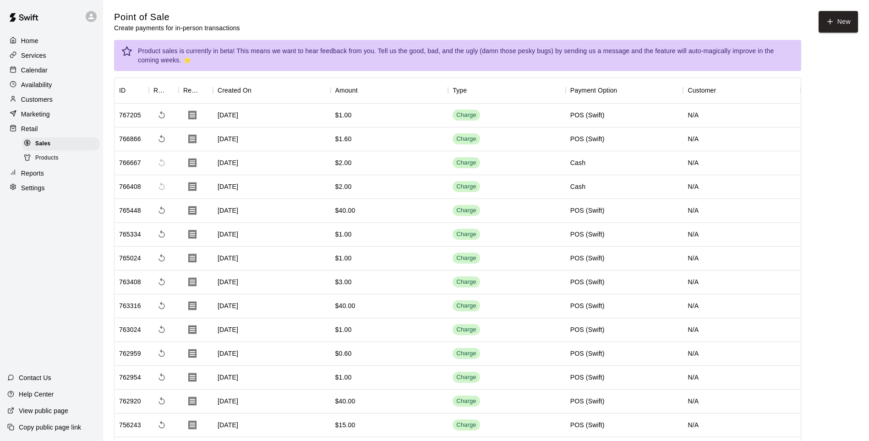
click at [845, 28] on button "New" at bounding box center [838, 22] width 39 height 22
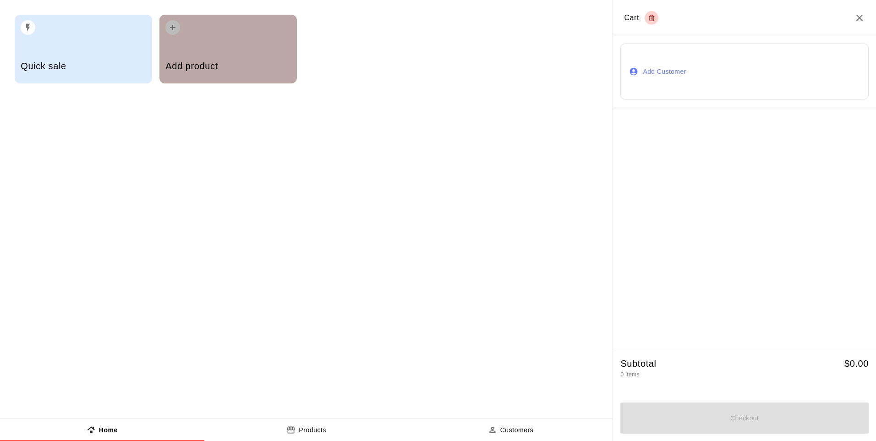
click at [231, 49] on div "Add product" at bounding box center [227, 49] width 137 height 69
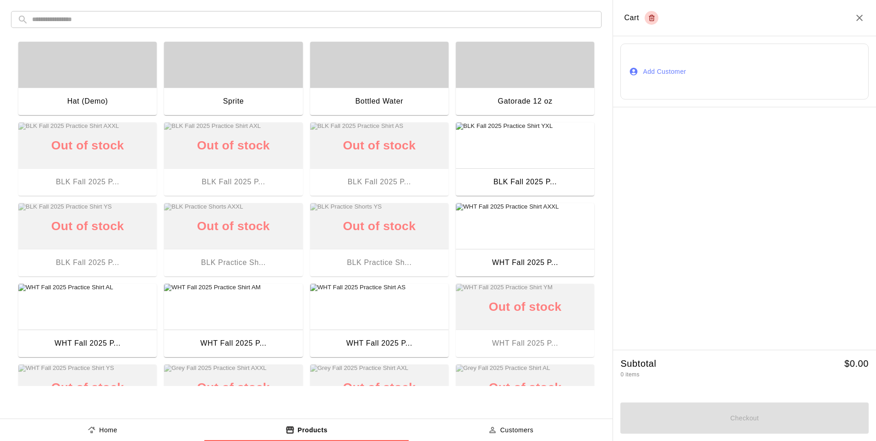
click at [118, 87] on div "button" at bounding box center [87, 65] width 138 height 46
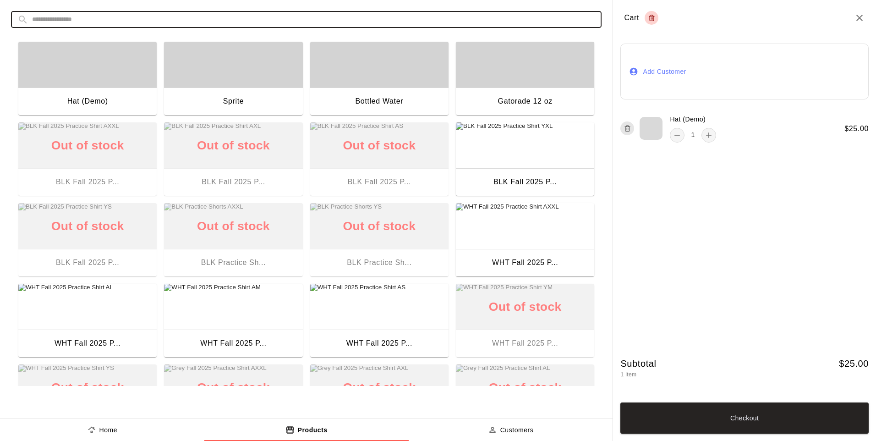
click at [330, 16] on input "text" at bounding box center [313, 19] width 563 height 17
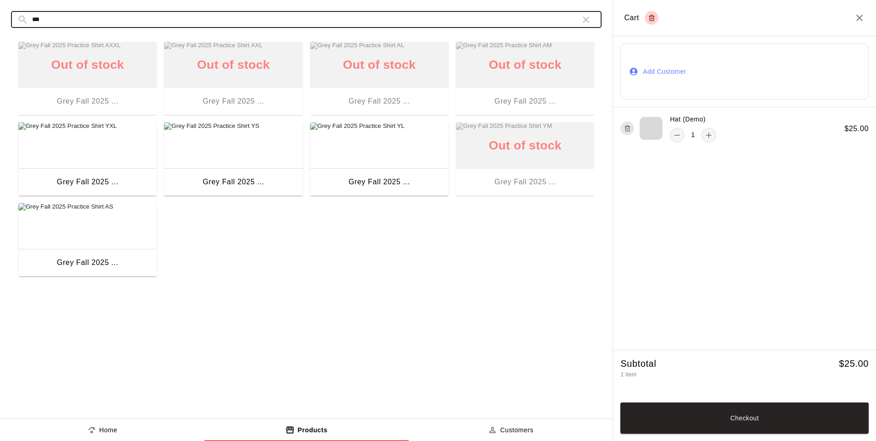
type input "***"
click at [105, 142] on img "button" at bounding box center [87, 145] width 138 height 46
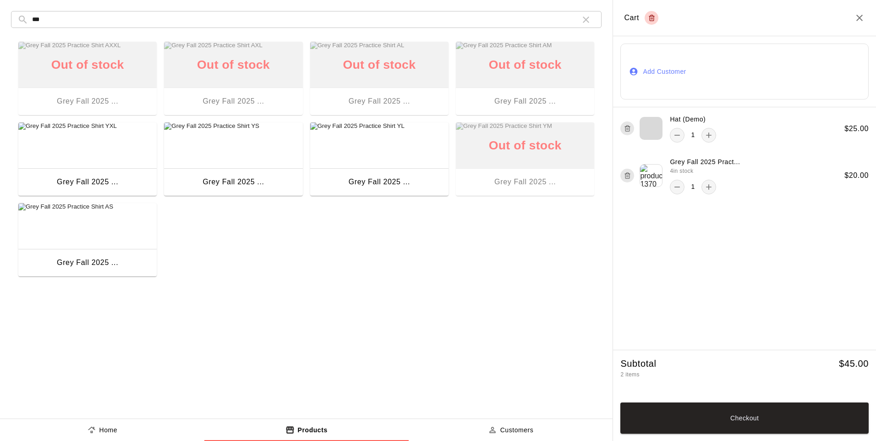
click at [582, 22] on icon "button" at bounding box center [586, 19] width 11 height 11
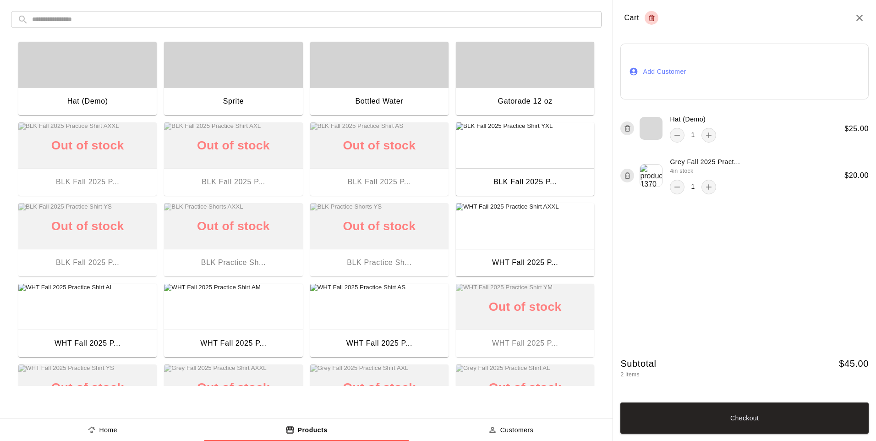
click at [471, 16] on input "text" at bounding box center [313, 19] width 563 height 17
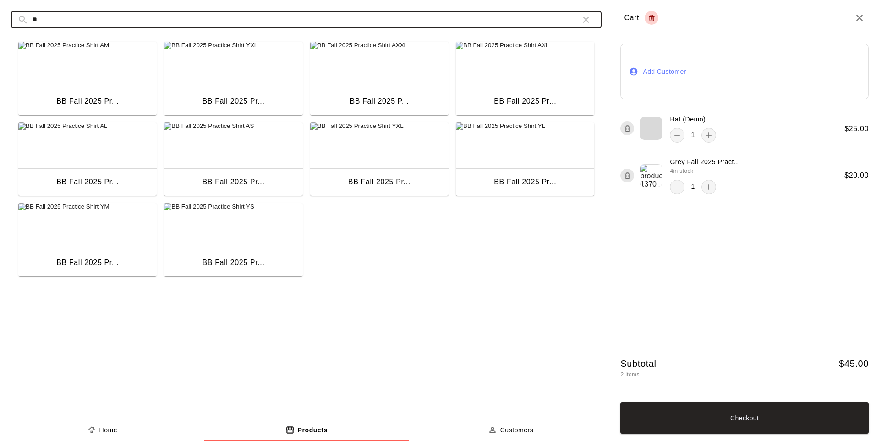
type input "**"
click at [414, 146] on img "button" at bounding box center [379, 145] width 138 height 46
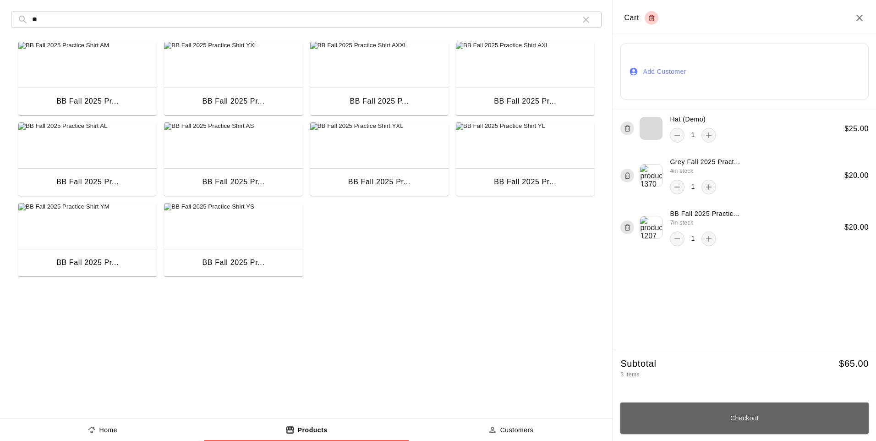
click at [657, 417] on button "Checkout" at bounding box center [744, 417] width 248 height 31
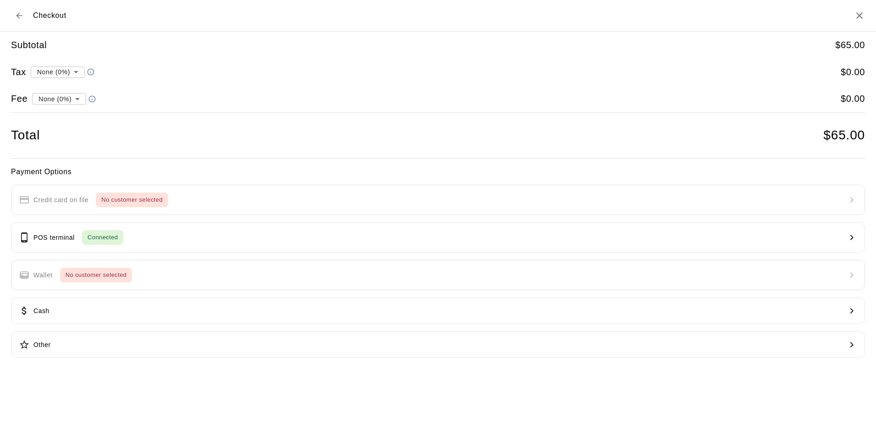
click at [186, 236] on button "POS terminal Connected" at bounding box center [438, 237] width 854 height 30
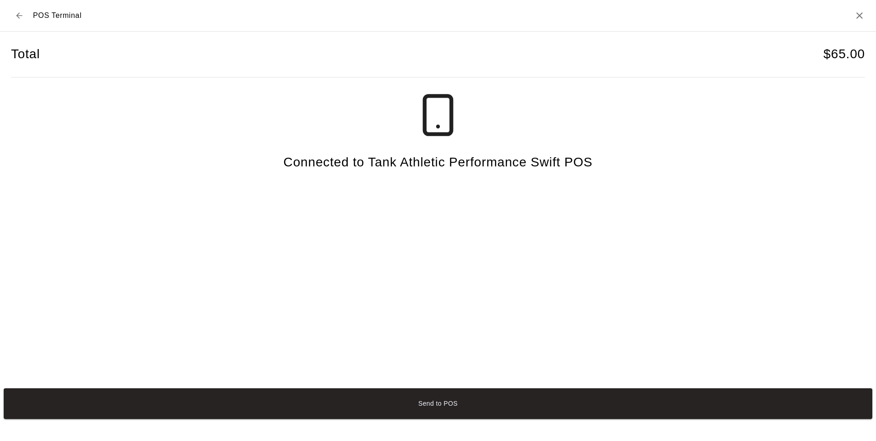
click at [236, 408] on button "Send to POS" at bounding box center [438, 403] width 869 height 31
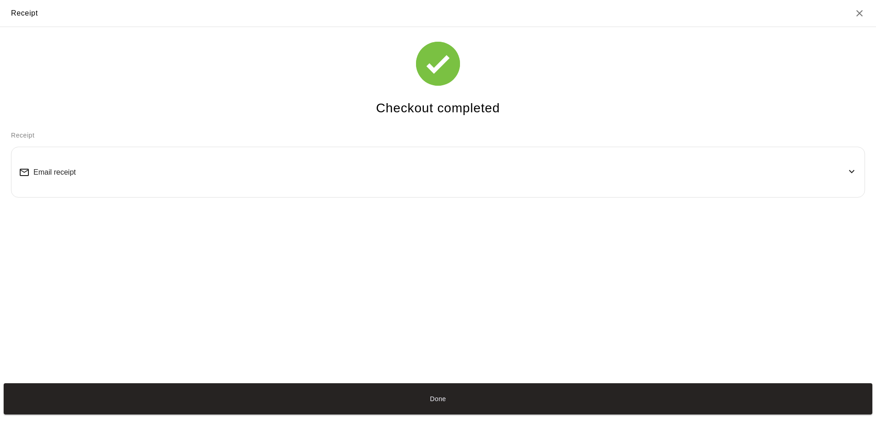
click at [22, 12] on div "Receipt" at bounding box center [24, 13] width 27 height 12
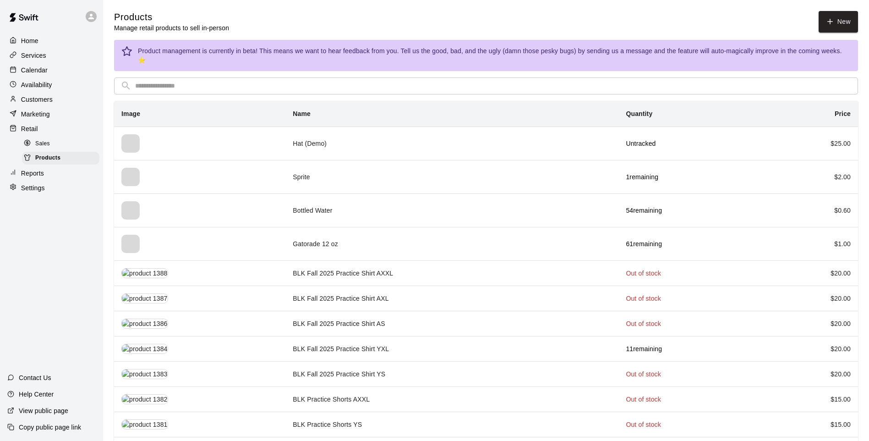
click at [819, 24] on link "New" at bounding box center [838, 22] width 39 height 22
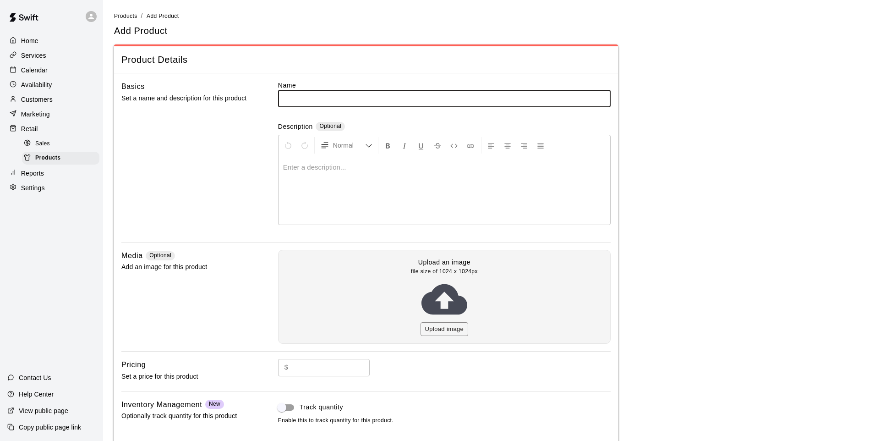
click at [30, 146] on icon at bounding box center [27, 142] width 6 height 5
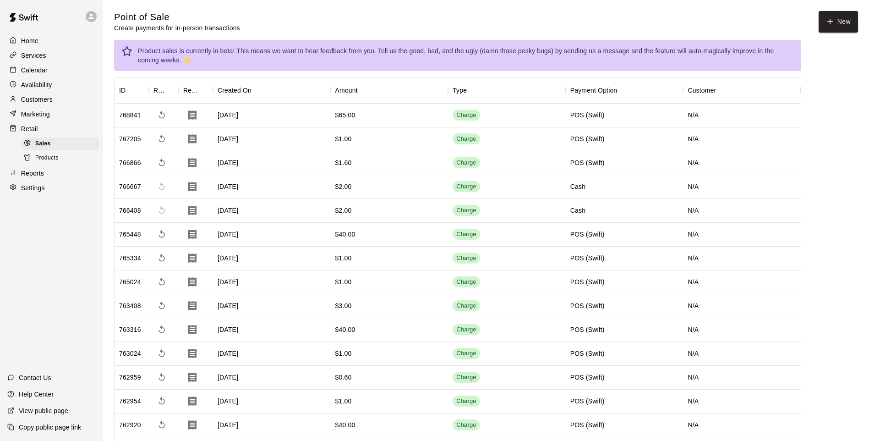
click at [838, 16] on button "New" at bounding box center [838, 22] width 39 height 22
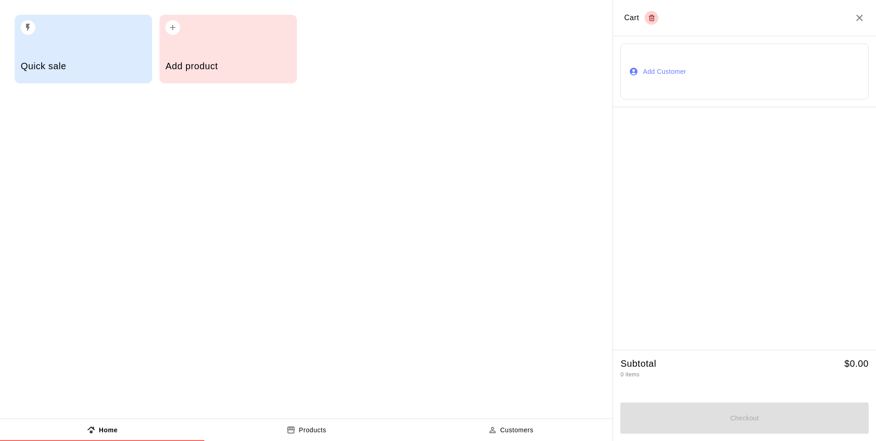
click at [273, 64] on h5 "Add product" at bounding box center [227, 66] width 125 height 12
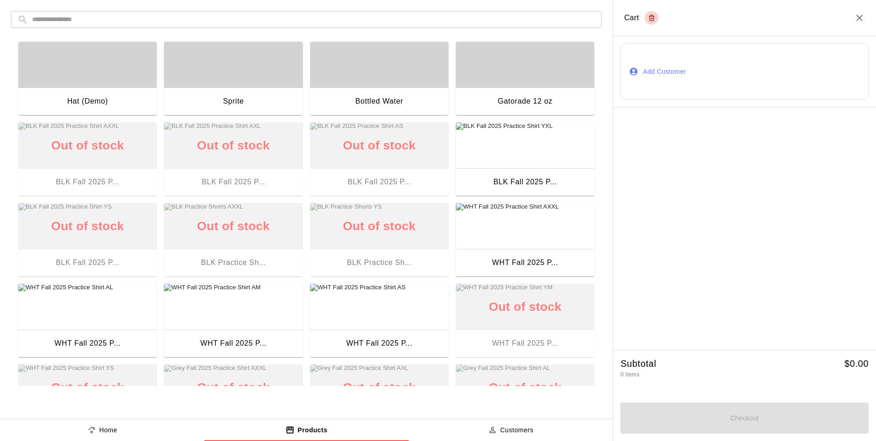
drag, startPoint x: 313, startPoint y: 5, endPoint x: 310, endPoint y: 13, distance: 8.4
click at [311, 11] on div "​ ​ Hat (Demo) Sprite Bottled Water Gatorade 12 oz Out of stock BLK Fall 2025 P…" at bounding box center [306, 198] width 613 height 397
click at [310, 13] on input "text" at bounding box center [313, 19] width 563 height 17
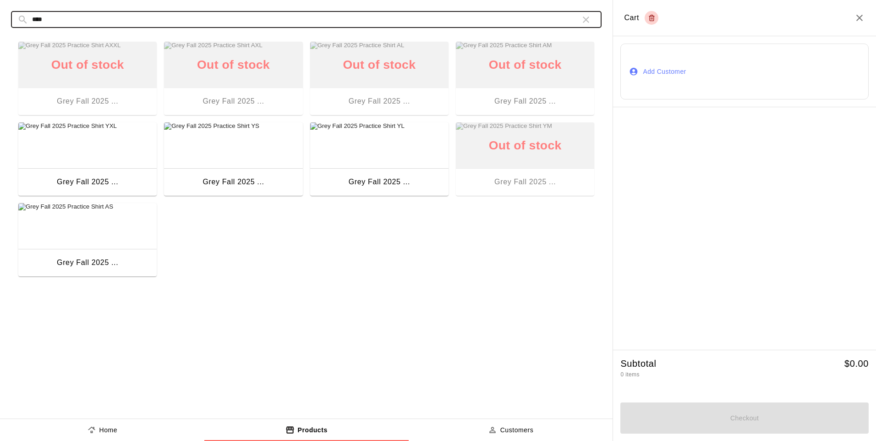
type input "****"
click at [251, 141] on img "button" at bounding box center [233, 145] width 138 height 46
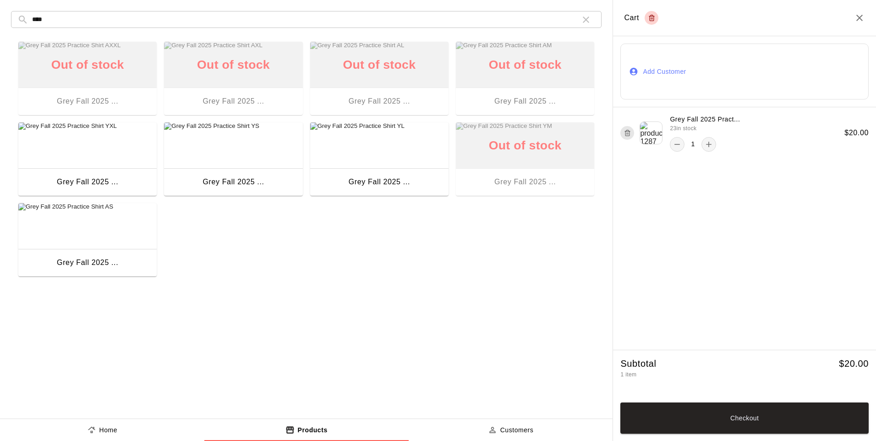
click at [504, 155] on div "Out of stock Grey Fall 2025 ..." at bounding box center [525, 158] width 138 height 73
click at [708, 146] on icon "add" at bounding box center [708, 144] width 9 height 9
click at [680, 144] on icon "remove" at bounding box center [677, 144] width 9 height 9
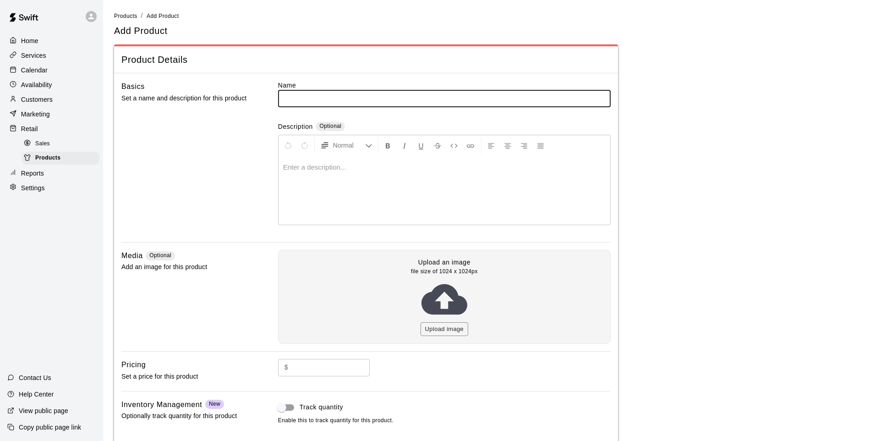
click at [34, 146] on div at bounding box center [29, 143] width 11 height 9
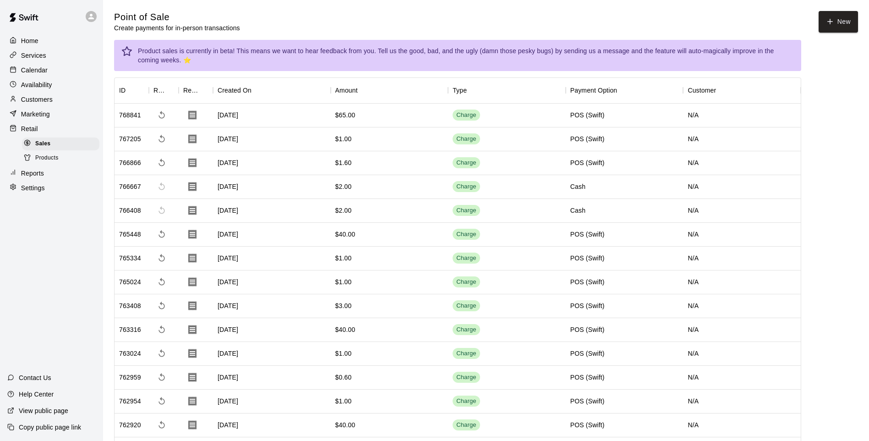
click at [39, 155] on link "Products" at bounding box center [62, 158] width 81 height 14
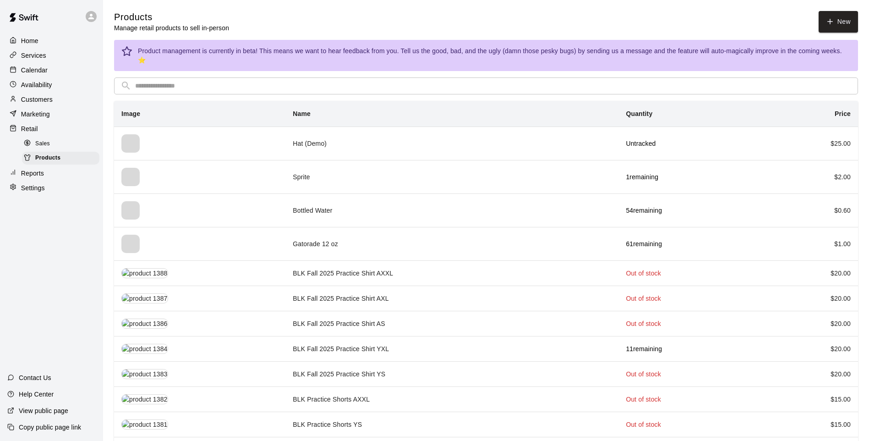
click at [736, 82] on input "text" at bounding box center [493, 85] width 717 height 17
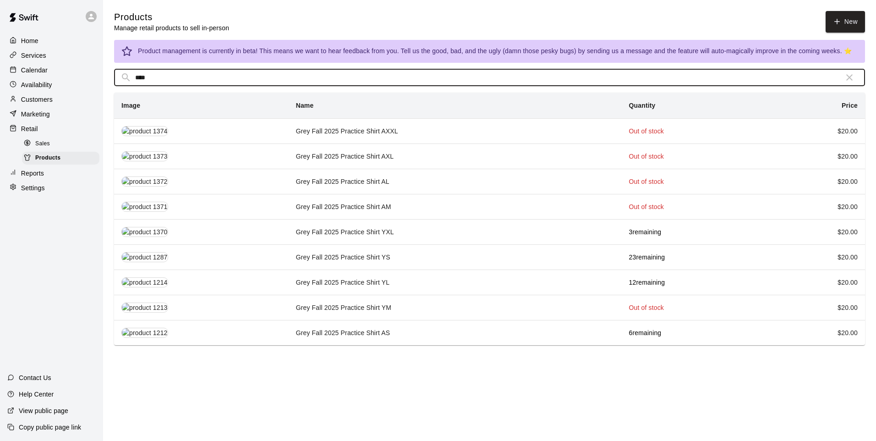
type input "****"
click at [382, 312] on td "Grey Fall 2025 Practice Shirt YM" at bounding box center [455, 307] width 333 height 25
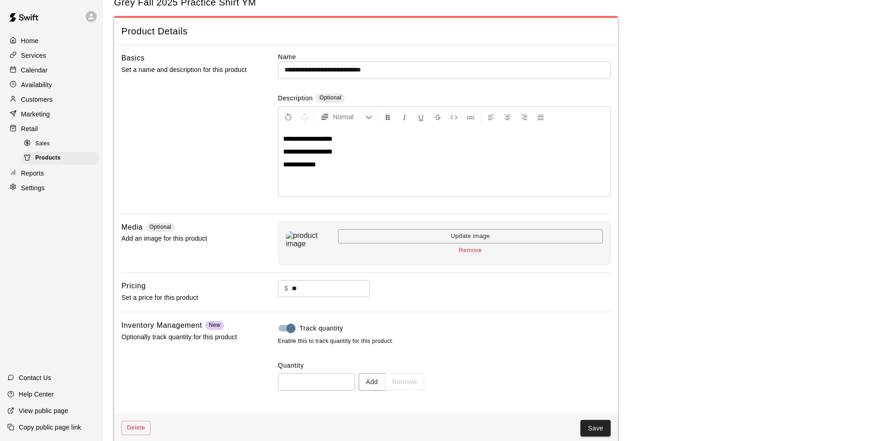
scroll to position [42, 0]
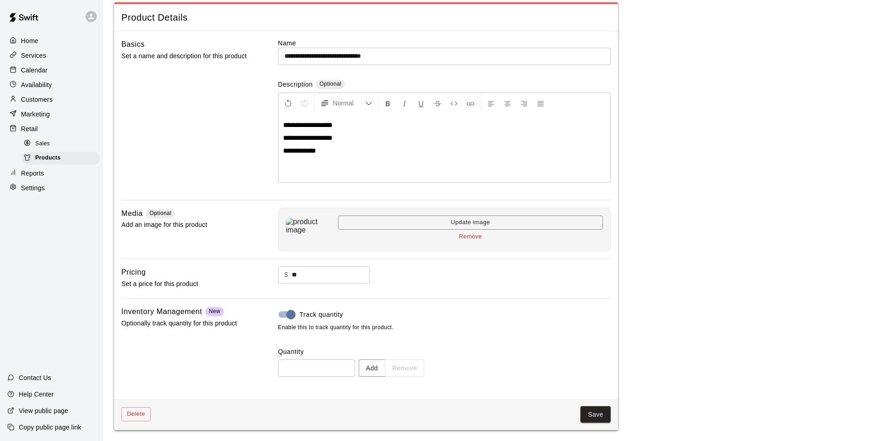
click at [385, 367] on button "Add" at bounding box center [372, 367] width 27 height 17
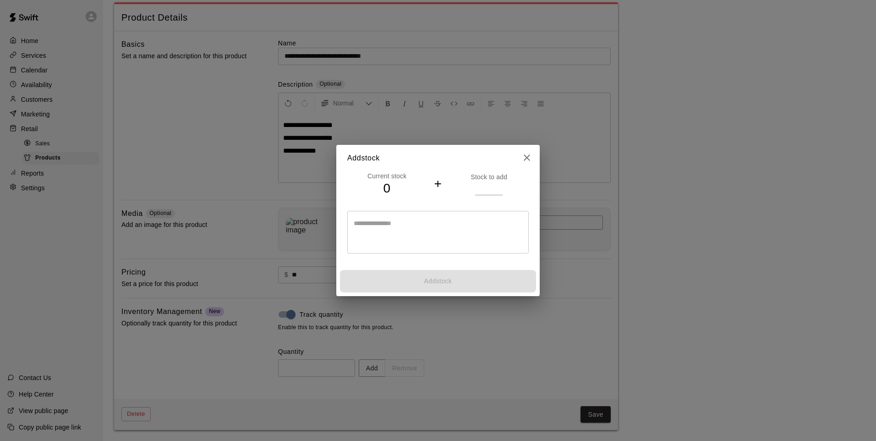
click at [480, 185] on input "number" at bounding box center [488, 187] width 27 height 13
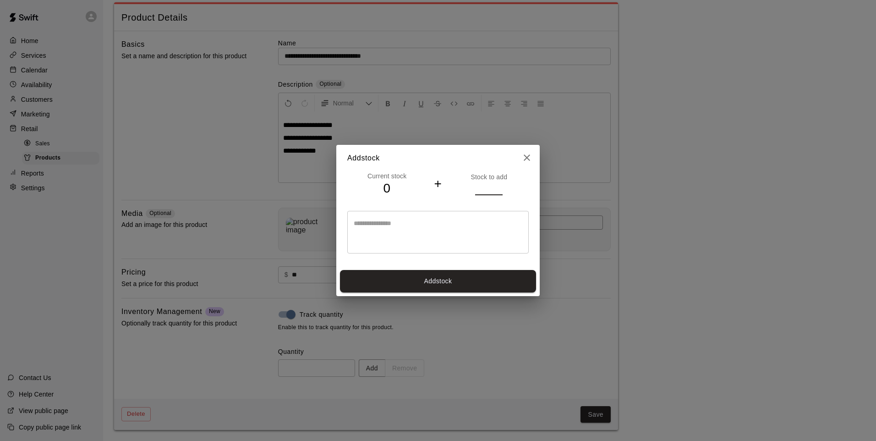
type input "*"
click at [482, 285] on button "Add stock" at bounding box center [438, 281] width 196 height 22
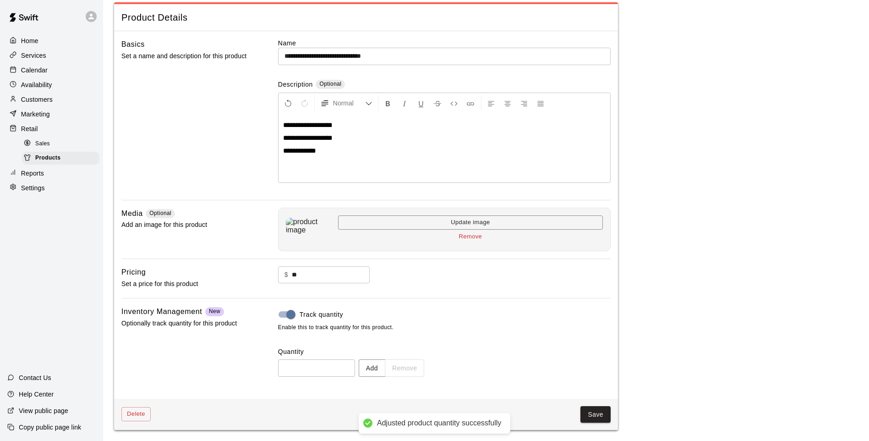
type input "*"
click at [595, 417] on button "Save" at bounding box center [596, 414] width 30 height 17
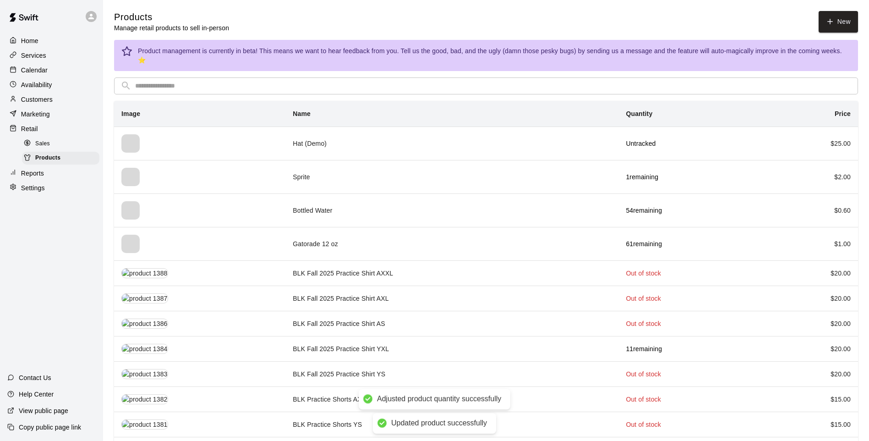
click at [56, 144] on div "Sales" at bounding box center [60, 143] width 77 height 13
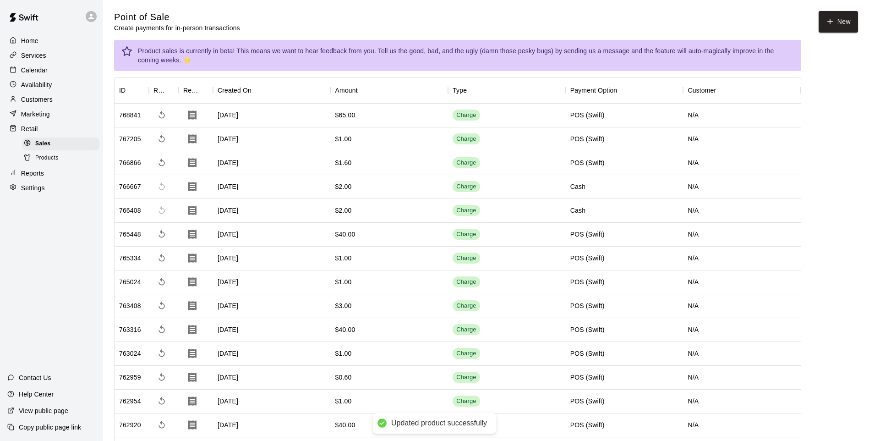
click at [849, 16] on button "New" at bounding box center [838, 22] width 39 height 22
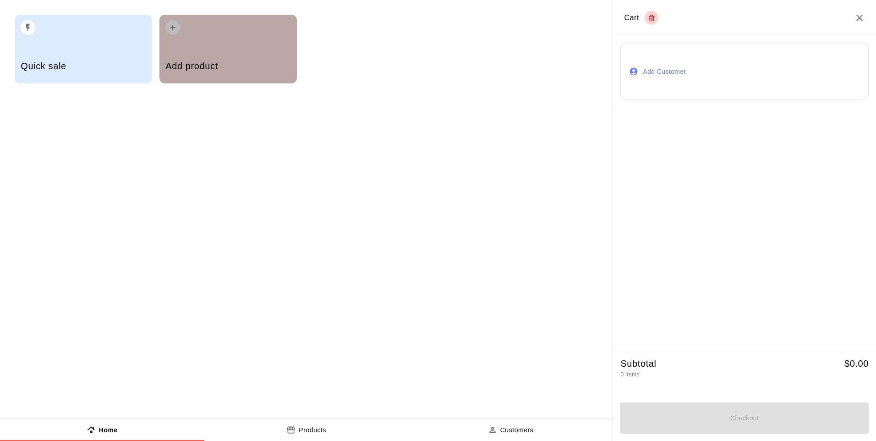
click at [269, 45] on div "Add product" at bounding box center [227, 49] width 137 height 69
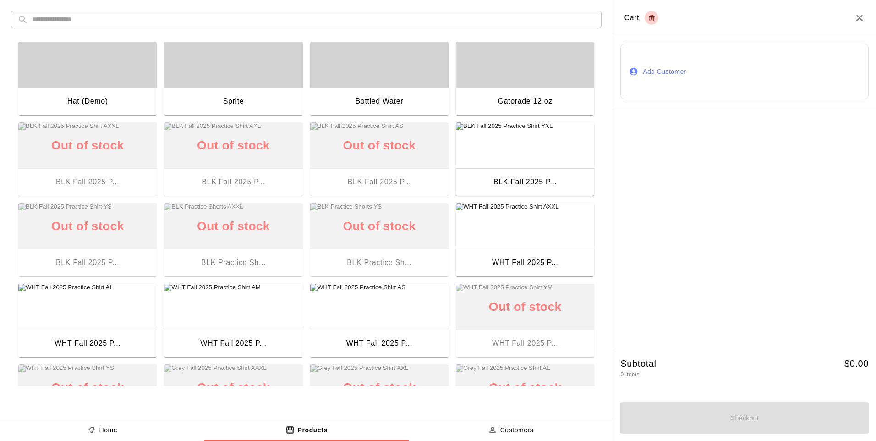
click at [431, 10] on div "​ ​ Hat (Demo) Sprite Bottled Water Gatorade 12 oz Out of stock BLK Fall 2025 P…" at bounding box center [306, 198] width 613 height 397
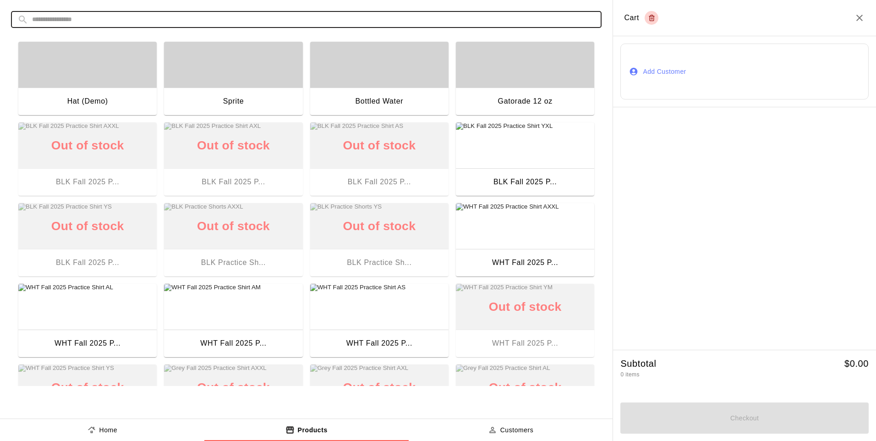
click at [432, 16] on input "text" at bounding box center [313, 19] width 563 height 17
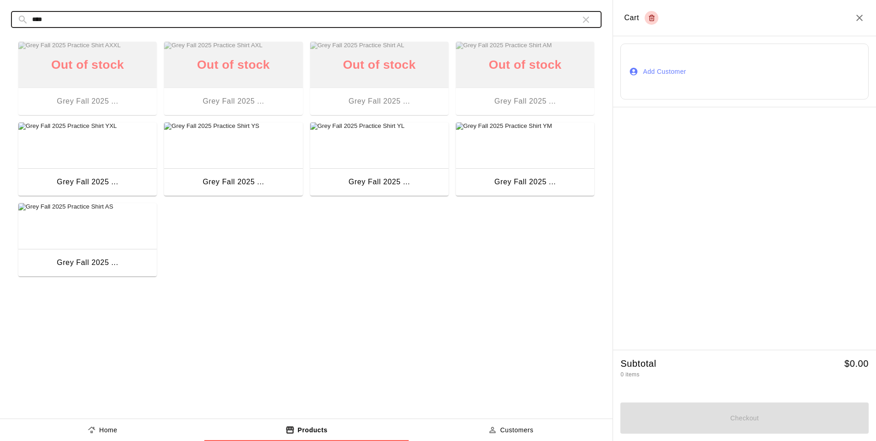
type input "****"
click at [511, 155] on img "button" at bounding box center [525, 145] width 138 height 46
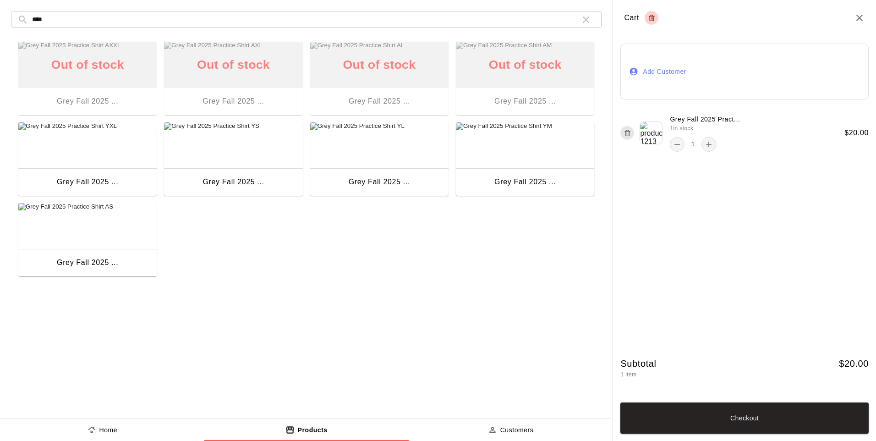
click at [705, 416] on button "Checkout" at bounding box center [744, 417] width 248 height 31
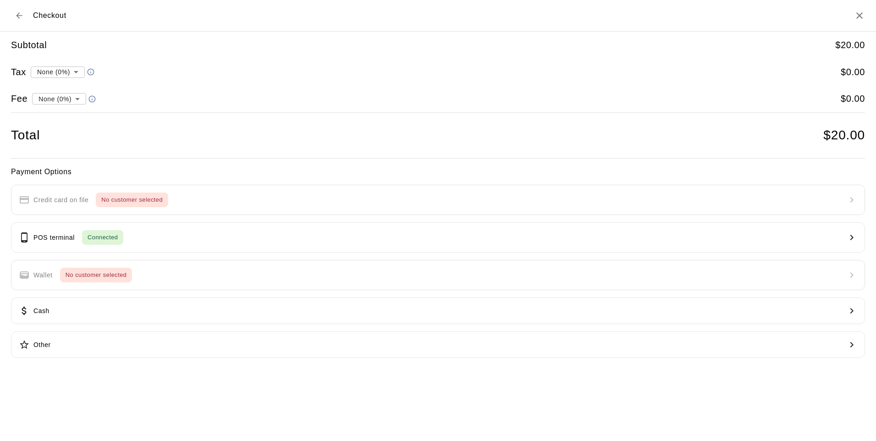
click at [252, 241] on button "POS terminal Connected" at bounding box center [438, 237] width 854 height 30
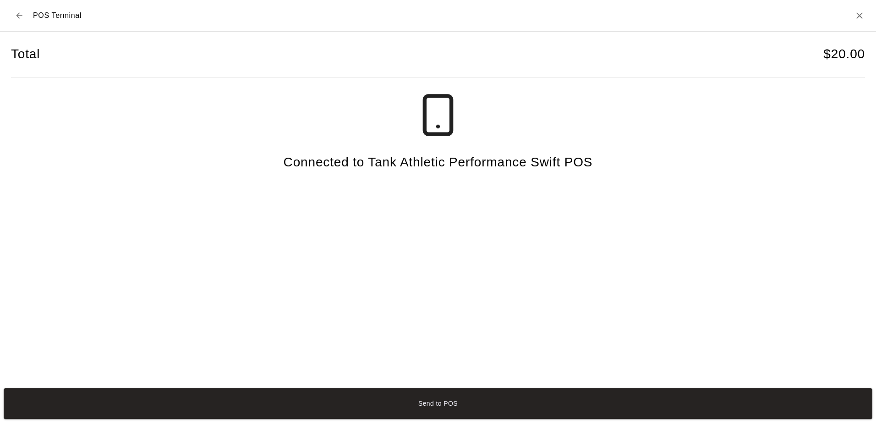
click at [224, 407] on button "Send to POS" at bounding box center [438, 403] width 869 height 31
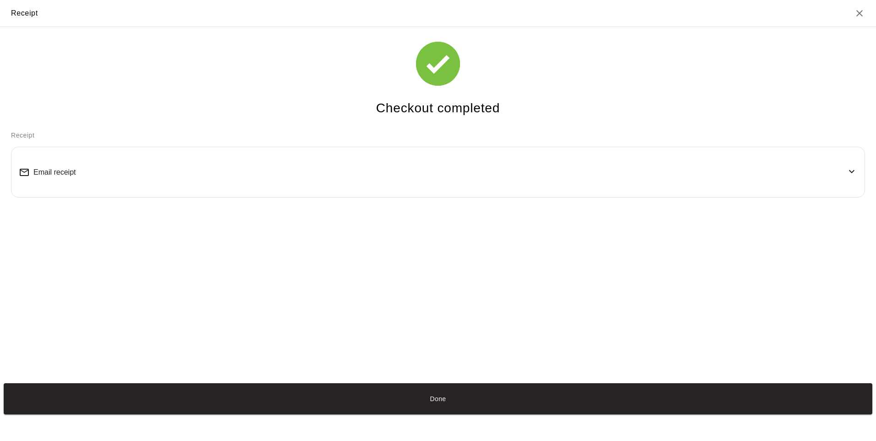
click at [224, 407] on button "Done" at bounding box center [438, 398] width 869 height 31
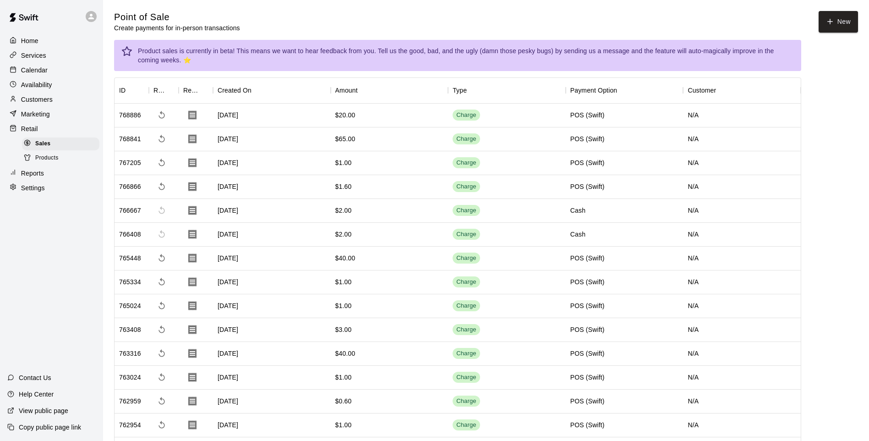
click at [66, 40] on div "Home" at bounding box center [51, 41] width 88 height 14
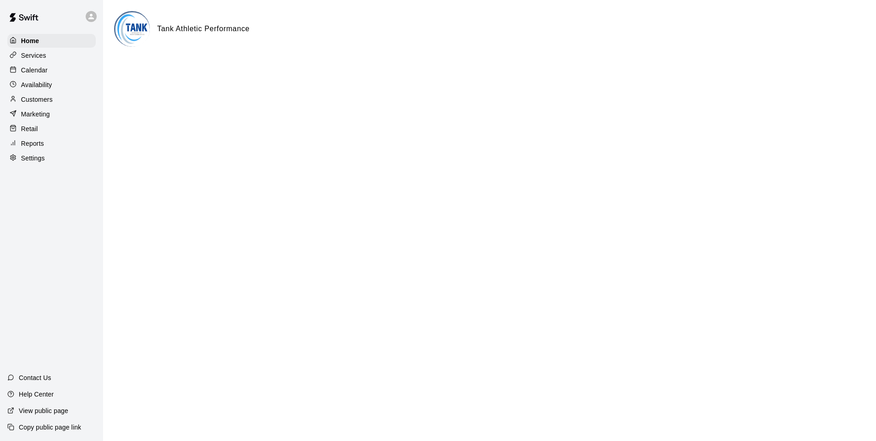
click at [52, 424] on p "Copy public page link" at bounding box center [50, 426] width 62 height 9
